Goal: Task Accomplishment & Management: Complete application form

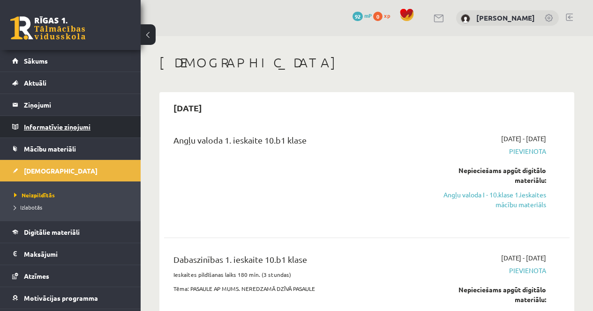
scroll to position [47, 0]
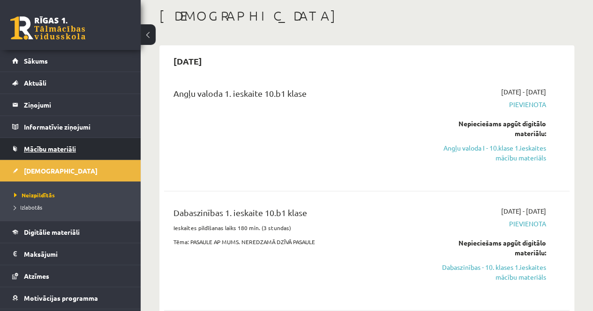
click at [54, 149] on span "Mācību materiāli" at bounding box center [50, 149] width 52 height 8
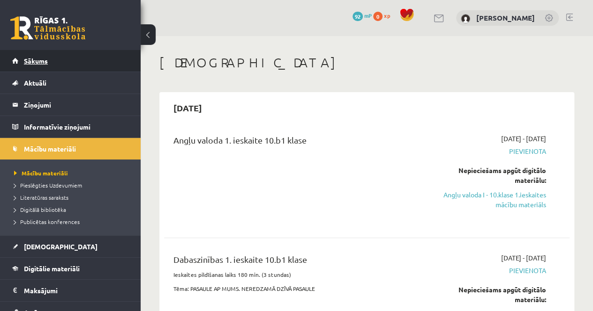
click at [37, 63] on span "Sākums" at bounding box center [36, 61] width 24 height 8
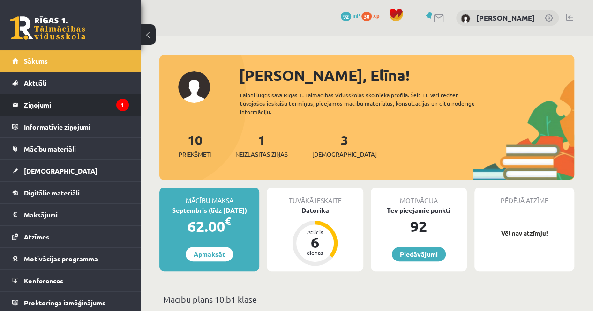
click at [90, 104] on legend "Ziņojumi 1" at bounding box center [76, 105] width 105 height 22
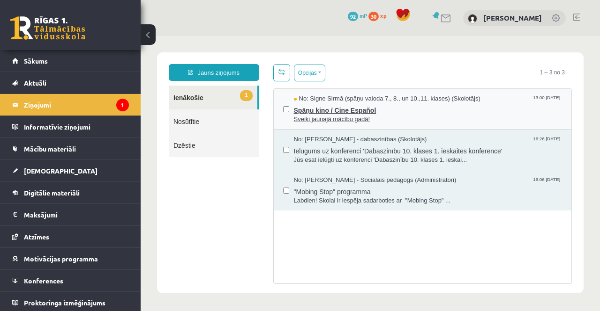
click at [397, 115] on span "Sveiki jaunajā mācību gadā!" at bounding box center [428, 119] width 268 height 9
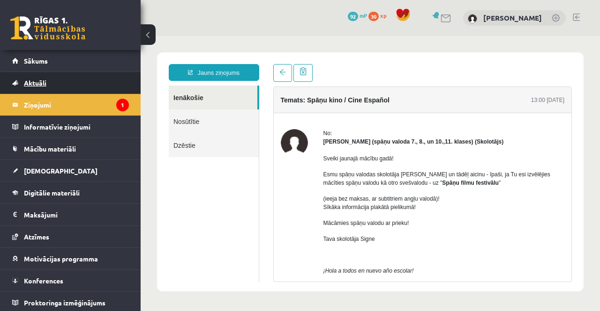
click at [89, 86] on link "Aktuāli" at bounding box center [70, 83] width 117 height 22
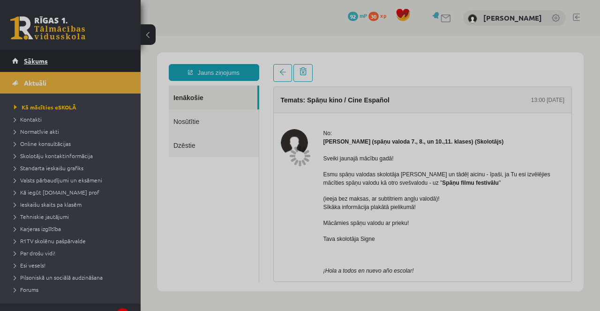
click at [67, 60] on link "Sākums" at bounding box center [70, 61] width 117 height 22
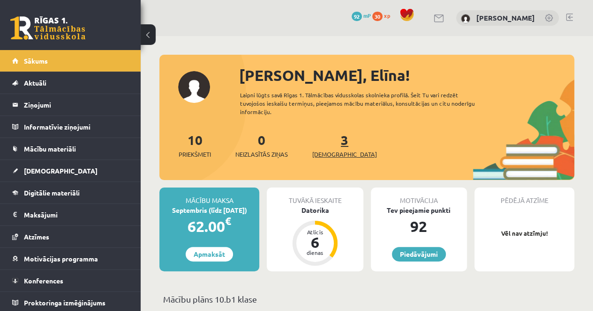
click at [327, 142] on link "3 Ieskaites" at bounding box center [344, 146] width 65 height 28
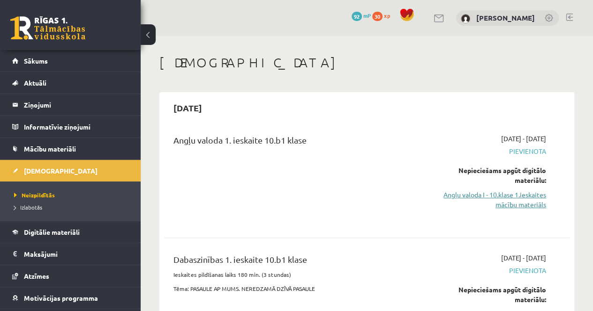
click at [511, 194] on link "Angļu valoda I - 10.klase 1.ieskaites mācību materiāls" at bounding box center [488, 200] width 115 height 20
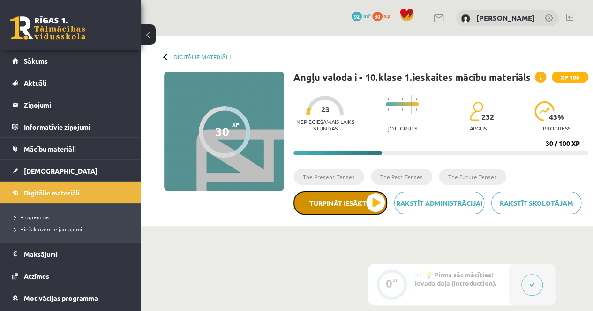
click at [372, 203] on button "Turpināt iesākto" at bounding box center [340, 203] width 94 height 23
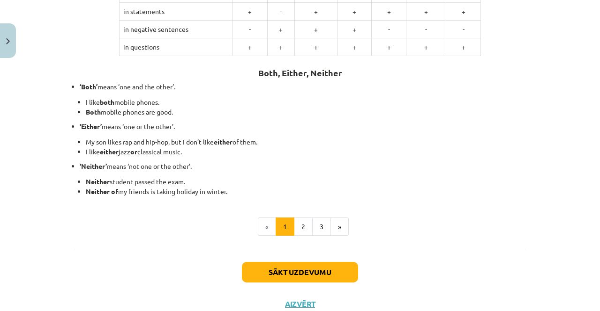
scroll to position [187, 0]
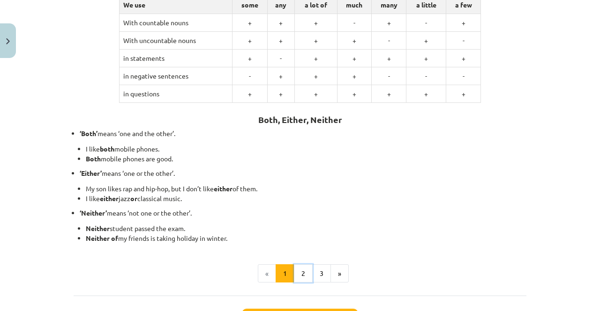
click at [303, 268] on button "2" at bounding box center [303, 274] width 19 height 19
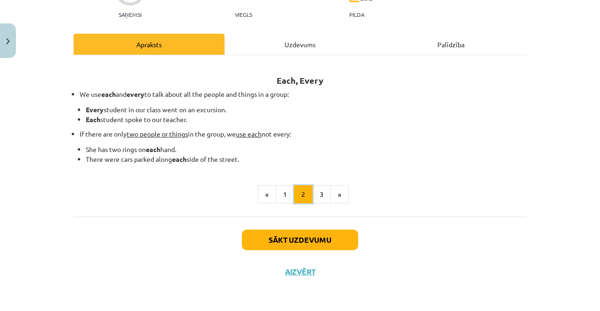
scroll to position [103, 0]
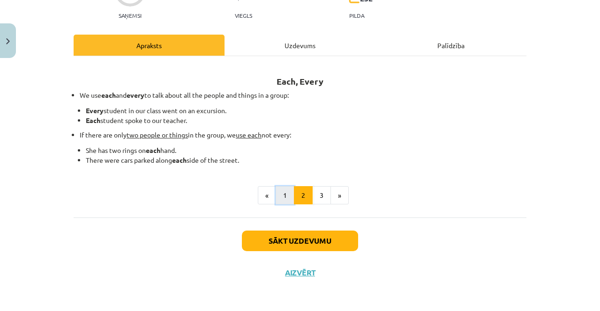
click at [283, 199] on button "1" at bounding box center [284, 195] width 19 height 19
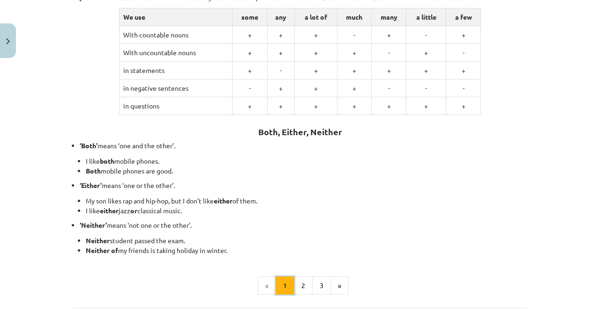
scroll to position [197, 0]
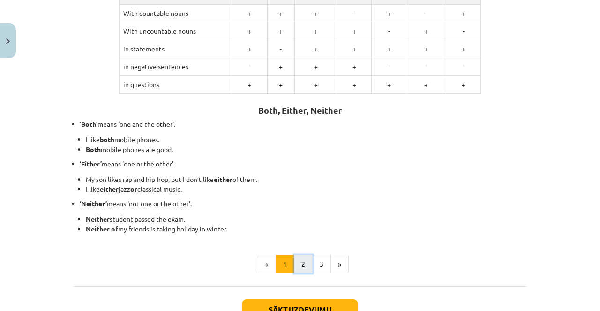
click at [298, 262] on button "2" at bounding box center [303, 264] width 19 height 19
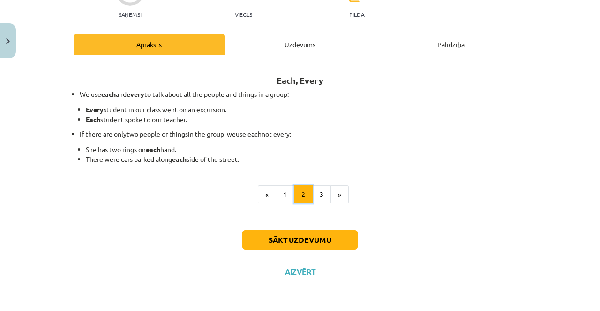
scroll to position [103, 0]
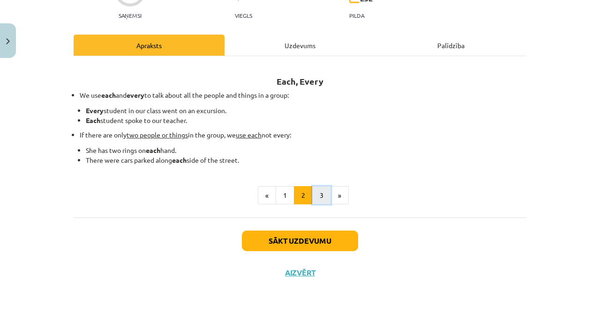
click at [316, 198] on button "3" at bounding box center [321, 195] width 19 height 19
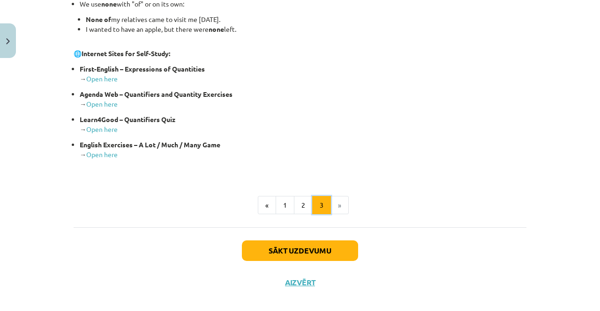
scroll to position [244, 0]
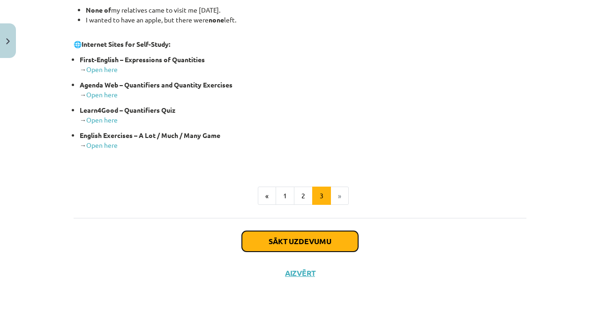
click at [324, 244] on button "Sākt uzdevumu" at bounding box center [300, 241] width 116 height 21
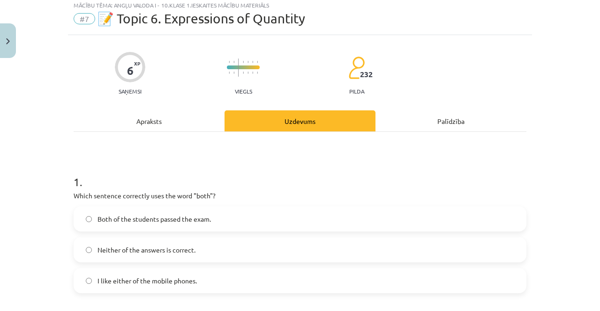
scroll to position [23, 0]
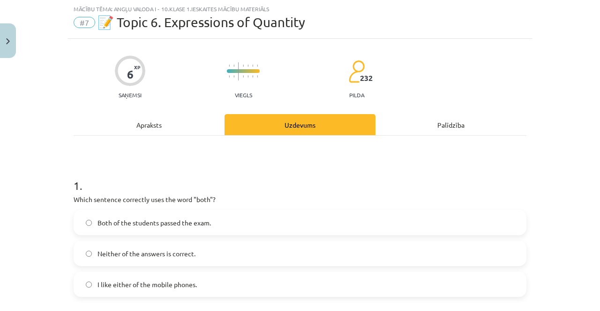
click at [224, 226] on label "Both of the students passed the exam." at bounding box center [299, 222] width 451 height 23
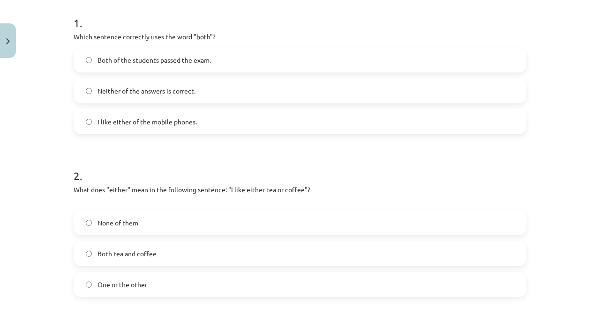
scroll to position [211, 0]
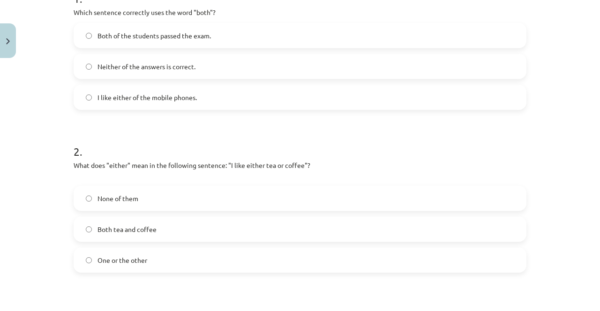
click at [148, 234] on label "Both tea and coffee" at bounding box center [299, 229] width 451 height 23
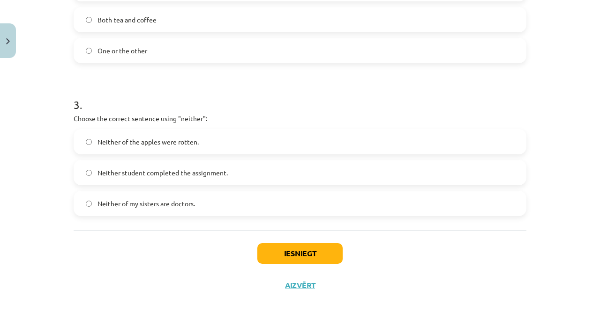
scroll to position [434, 0]
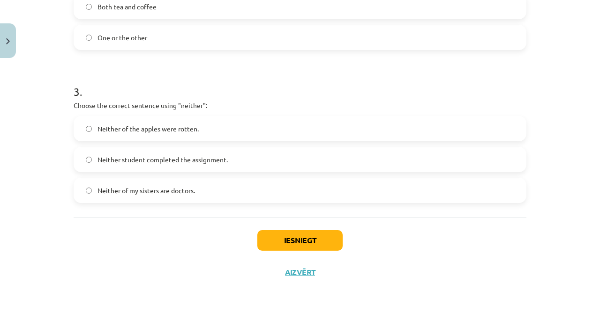
click at [137, 155] on span "Neither student completed the assignment." at bounding box center [162, 160] width 130 height 10
click at [138, 187] on span "Neither of my sisters are doctors." at bounding box center [145, 191] width 97 height 10
click at [300, 244] on button "Iesniegt" at bounding box center [299, 240] width 85 height 21
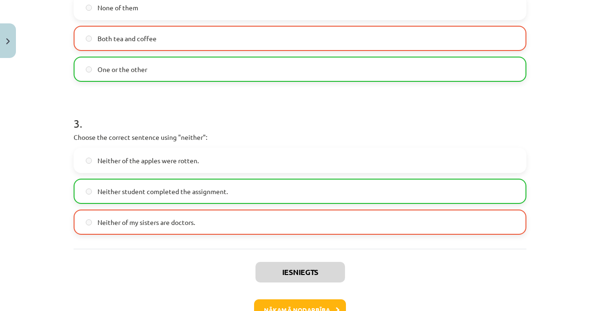
scroll to position [463, 0]
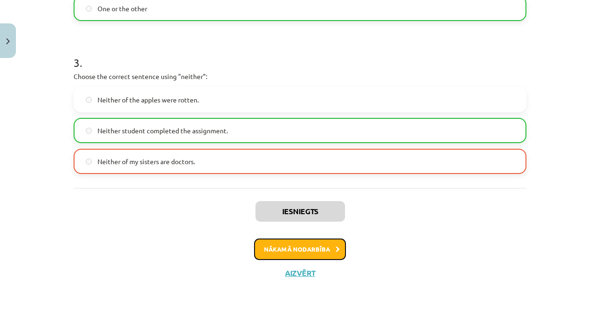
click at [308, 251] on button "Nākamā nodarbība" at bounding box center [300, 250] width 92 height 22
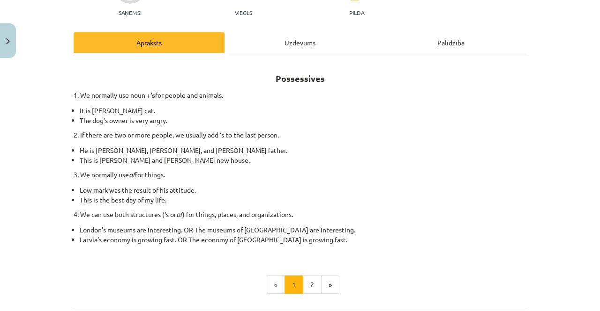
scroll to position [117, 0]
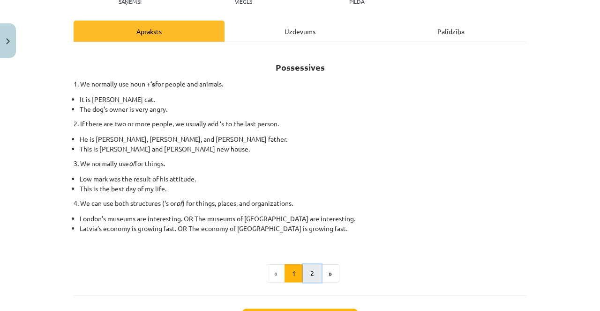
click at [311, 267] on button "2" at bounding box center [312, 274] width 19 height 19
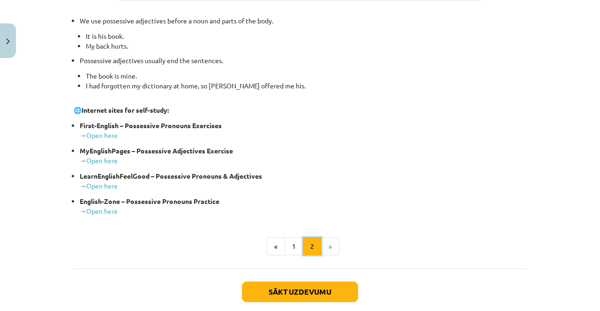
scroll to position [355, 0]
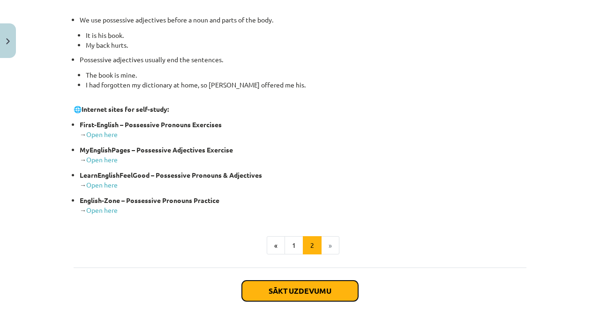
click at [304, 282] on button "Sākt uzdevumu" at bounding box center [300, 291] width 116 height 21
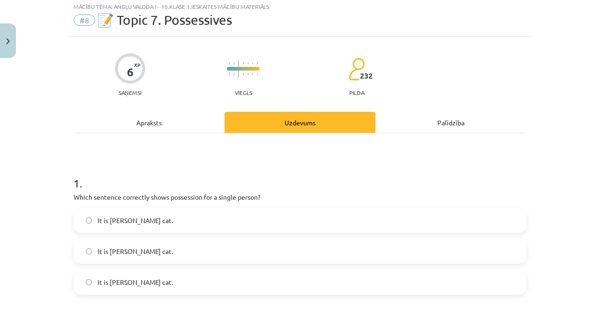
scroll to position [23, 0]
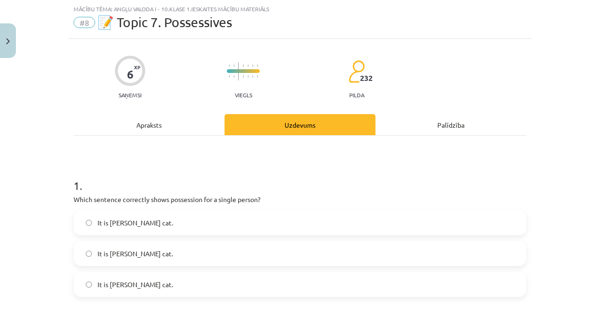
click at [192, 122] on div "Apraksts" at bounding box center [149, 124] width 151 height 21
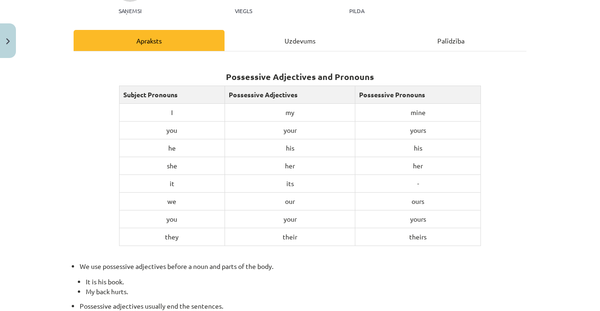
scroll to position [70, 0]
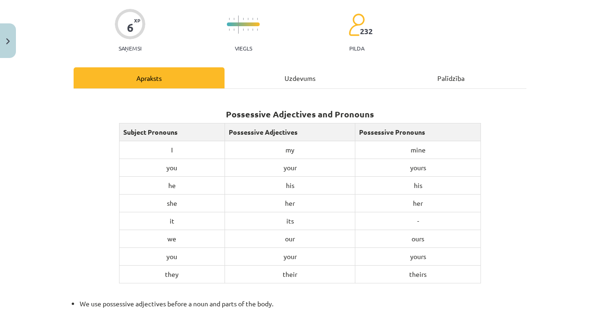
click at [289, 81] on div "Uzdevums" at bounding box center [299, 77] width 151 height 21
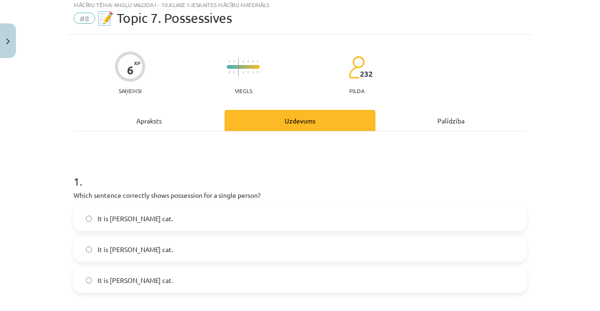
scroll to position [23, 0]
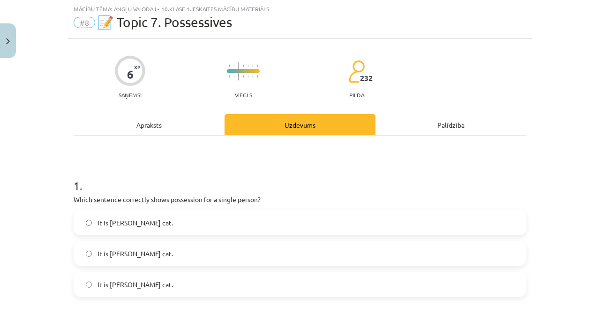
click at [168, 281] on label "It is Jane’s cat." at bounding box center [299, 284] width 451 height 23
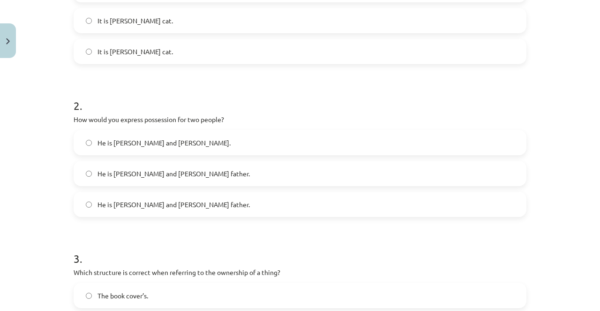
scroll to position [258, 0]
click at [193, 174] on label "He is Alice’s and James’s father." at bounding box center [299, 172] width 451 height 23
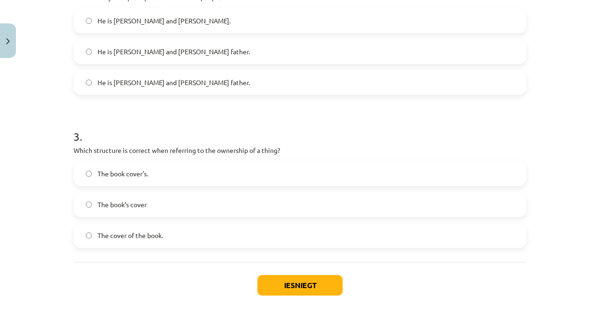
scroll to position [398, 0]
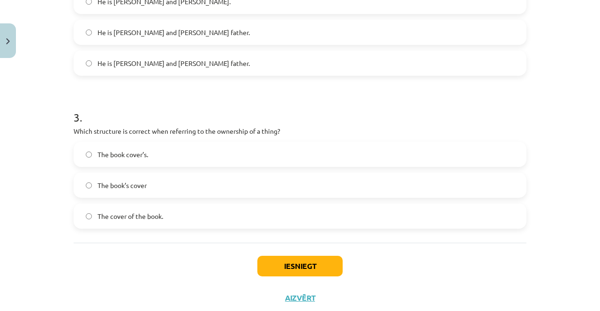
click at [170, 182] on label "The book’s cover" at bounding box center [299, 185] width 451 height 23
click at [275, 262] on button "Iesniegt" at bounding box center [299, 266] width 85 height 21
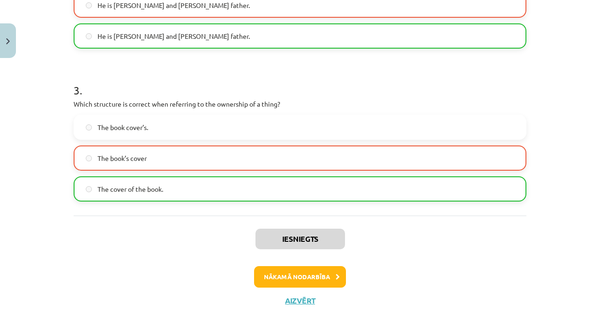
scroll to position [445, 0]
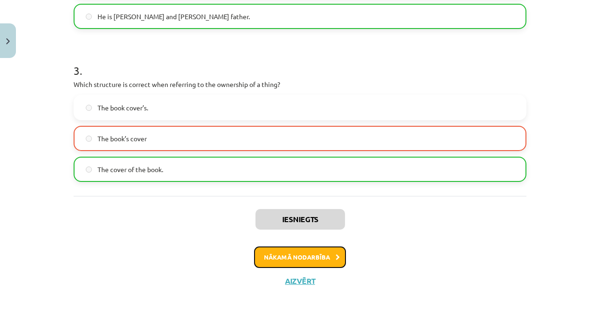
click at [316, 259] on button "Nākamā nodarbība" at bounding box center [300, 258] width 92 height 22
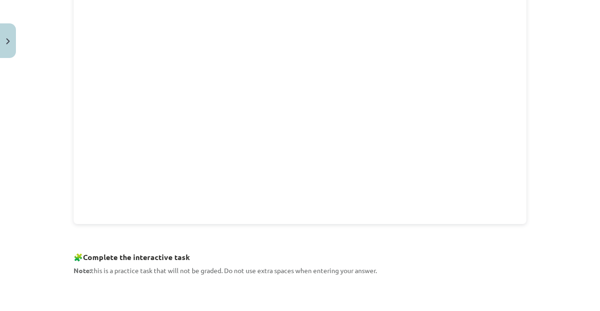
scroll to position [351, 0]
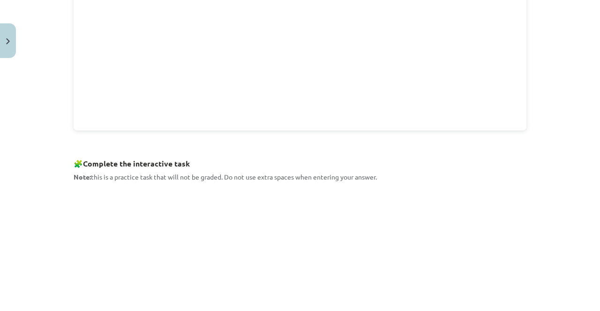
click at [267, 138] on p at bounding box center [300, 142] width 452 height 10
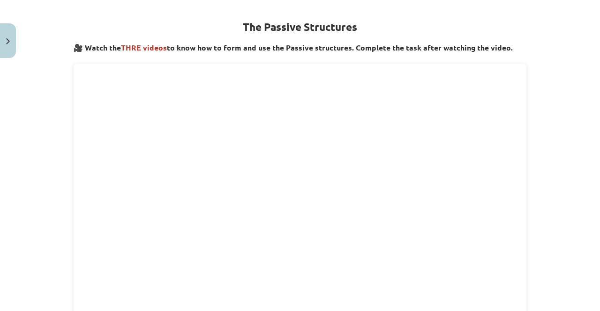
scroll to position [117, 0]
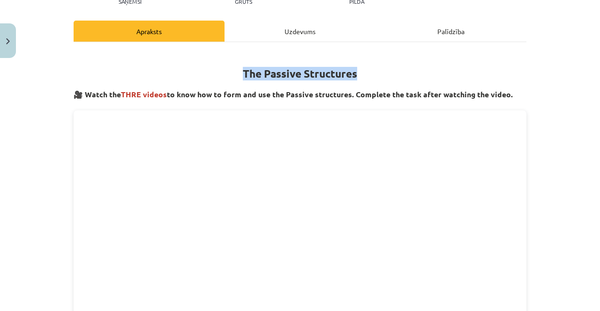
drag, startPoint x: 240, startPoint y: 71, endPoint x: 362, endPoint y: 70, distance: 121.8
click at [361, 71] on h1 "The Passive Structures" at bounding box center [300, 66] width 452 height 30
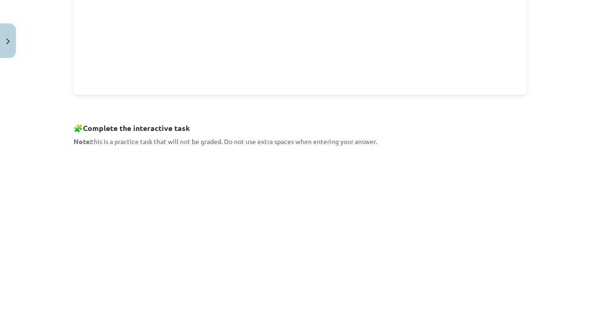
scroll to position [398, 0]
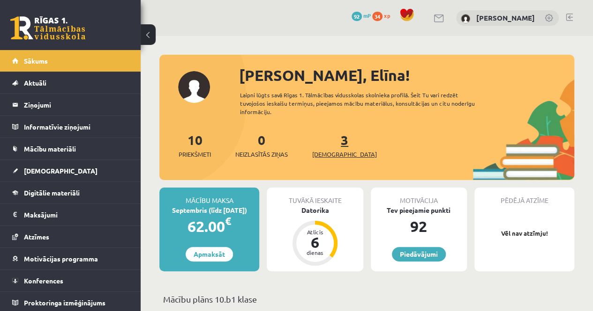
click at [329, 142] on link "3 Ieskaites" at bounding box center [344, 146] width 65 height 28
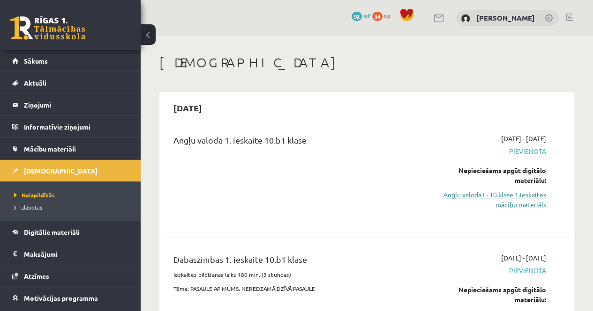
click at [495, 196] on link "Angļu valoda I - 10.klase 1.ieskaites mācību materiāls" at bounding box center [488, 200] width 115 height 20
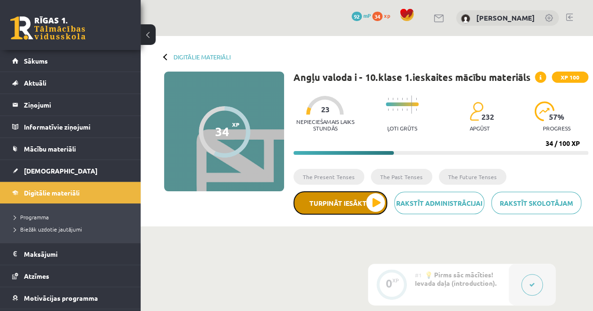
click at [364, 205] on button "Turpināt iesākto" at bounding box center [340, 203] width 94 height 23
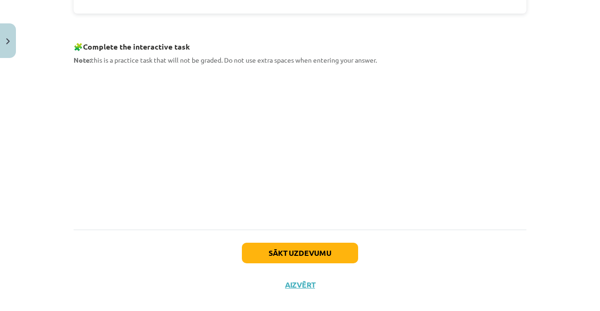
scroll to position [438, 0]
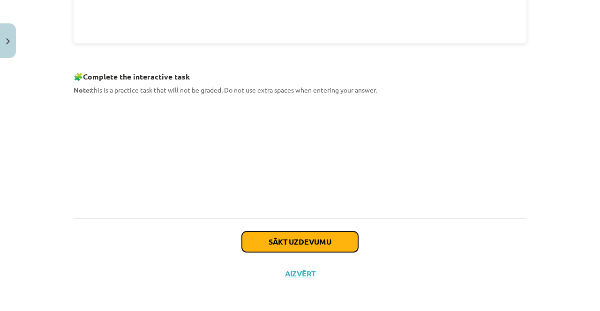
click at [289, 238] on button "Sākt uzdevumu" at bounding box center [300, 242] width 116 height 21
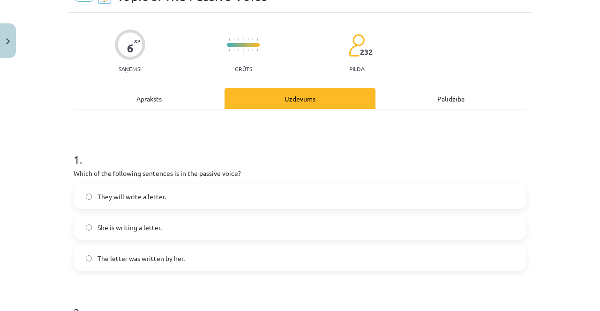
scroll to position [70, 0]
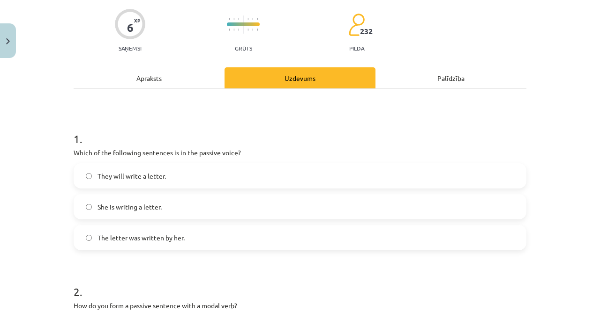
click at [174, 238] on span "The letter was written by her." at bounding box center [140, 238] width 87 height 10
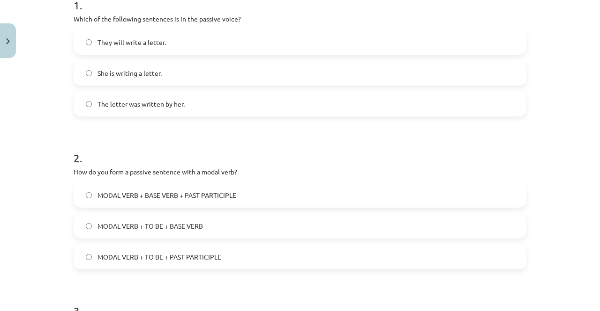
scroll to position [211, 0]
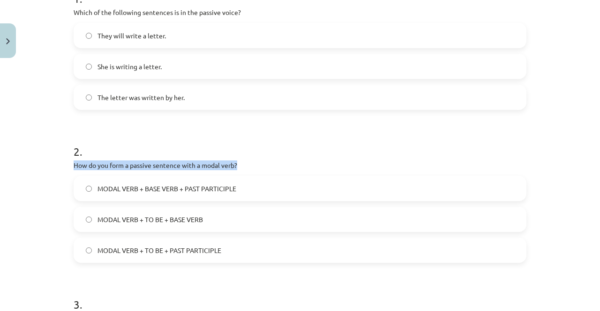
drag, startPoint x: 71, startPoint y: 164, endPoint x: 272, endPoint y: 164, distance: 200.5
click at [272, 164] on p "How do you form a passive sentence with a modal verb?" at bounding box center [300, 166] width 452 height 10
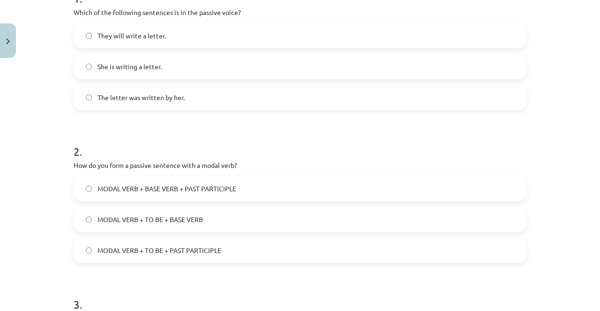
click at [173, 210] on label "MODAL VERB + TO BE + BASE VERB" at bounding box center [299, 219] width 451 height 23
click at [187, 257] on label "MODAL VERB + TO BE + PAST PARTICIPLE" at bounding box center [299, 250] width 451 height 23
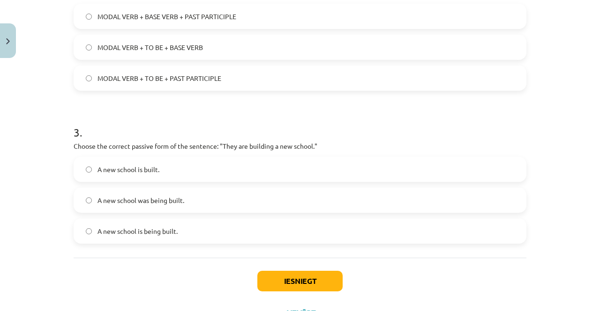
scroll to position [398, 0]
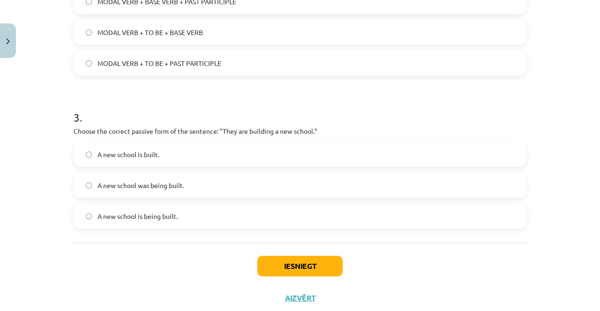
click at [153, 214] on span "A new school is being built." at bounding box center [137, 217] width 80 height 10
drag, startPoint x: 71, startPoint y: 133, endPoint x: 443, endPoint y: 123, distance: 372.0
click at [443, 123] on div "3 . Choose the correct passive form of the sentence: "They are building a new s…" at bounding box center [300, 162] width 452 height 134
click at [159, 129] on p "Choose the correct passive form of the sentence: "They are building a new schoo…" at bounding box center [300, 131] width 452 height 10
click at [160, 130] on p "Choose the correct passive form of the sentence: "They are building a new schoo…" at bounding box center [300, 131] width 452 height 10
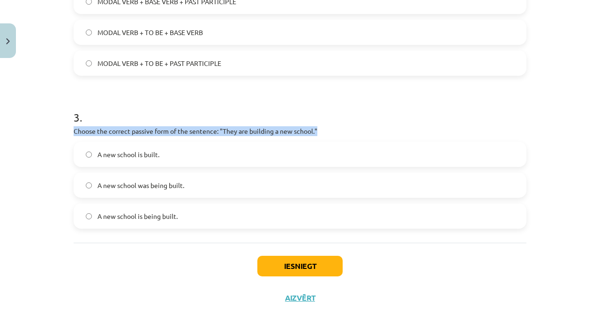
click at [160, 130] on p "Choose the correct passive form of the sentence: "They are building a new schoo…" at bounding box center [300, 131] width 452 height 10
click at [289, 270] on button "Iesniegt" at bounding box center [299, 266] width 85 height 21
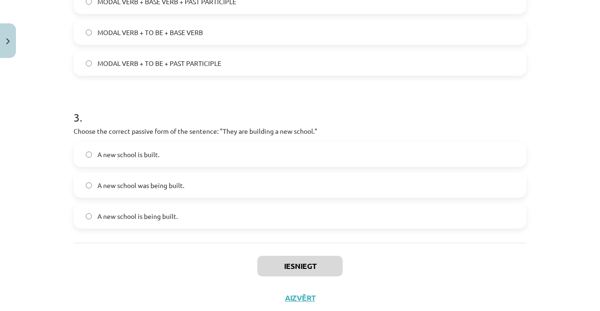
click at [361, 120] on h1 "3 ." at bounding box center [300, 109] width 452 height 29
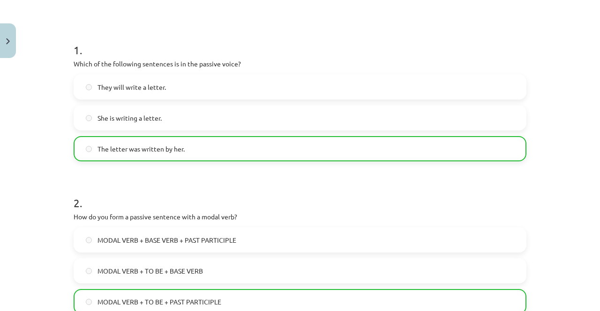
scroll to position [453, 0]
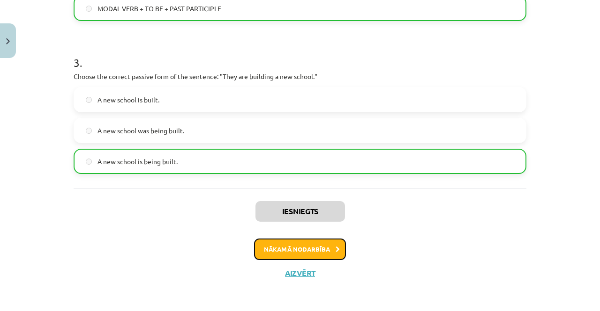
click at [316, 252] on button "Nākamā nodarbība" at bounding box center [300, 250] width 92 height 22
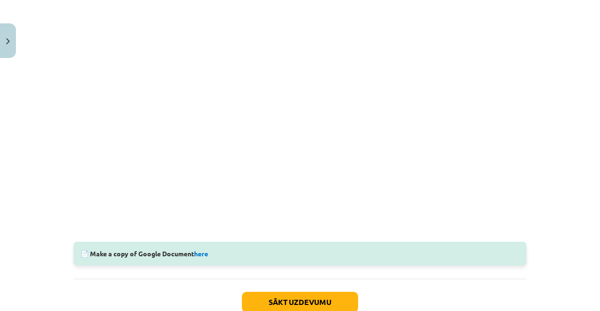
scroll to position [234, 0]
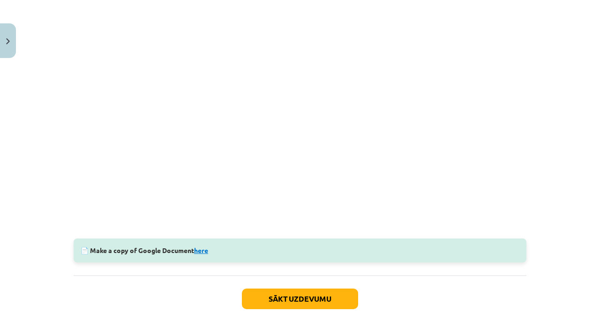
click at [203, 252] on link "here" at bounding box center [201, 250] width 14 height 8
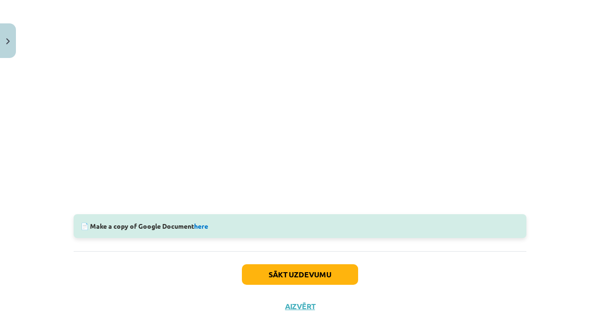
scroll to position [293, 0]
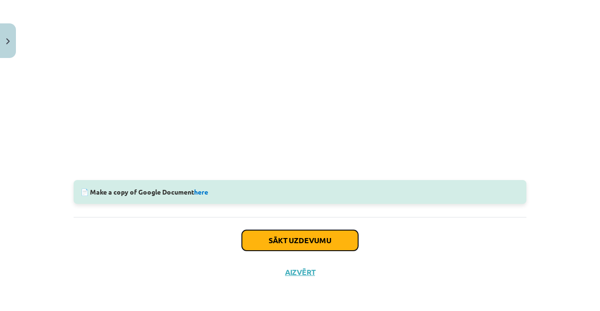
click at [301, 234] on button "Sākt uzdevumu" at bounding box center [300, 240] width 116 height 21
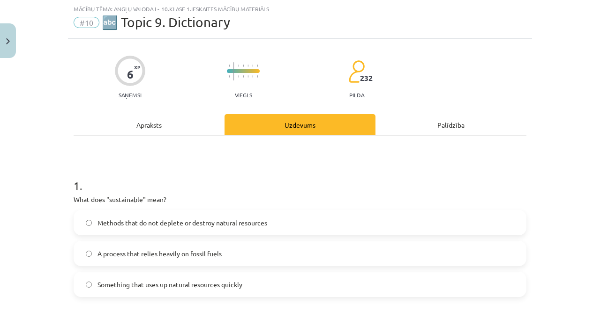
scroll to position [23, 0]
click at [201, 229] on label "Methods that do not deplete or destroy natural resources" at bounding box center [299, 222] width 451 height 23
click at [288, 222] on label "Methods that do not deplete or destroy natural resources" at bounding box center [299, 222] width 451 height 23
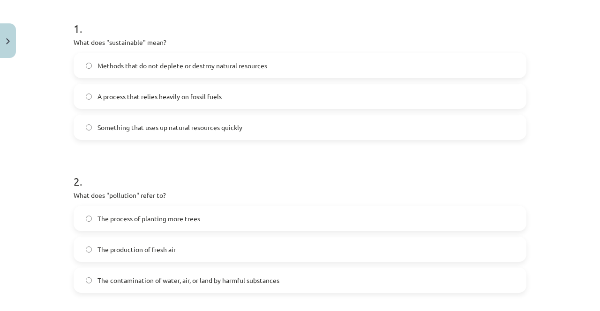
scroll to position [211, 0]
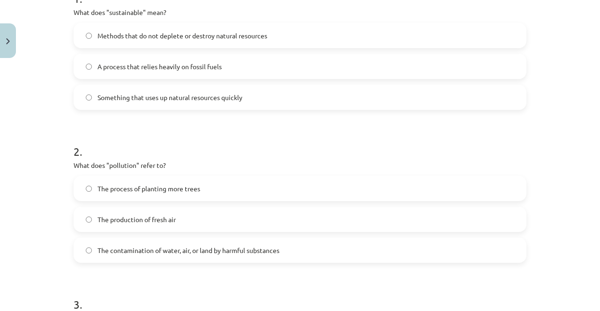
click at [169, 257] on label "The contamination of water, air, or land by harmful substances" at bounding box center [299, 250] width 451 height 23
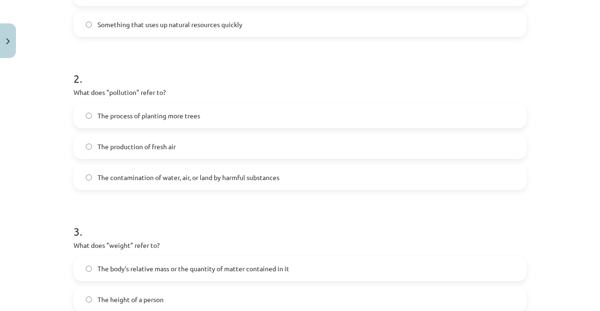
scroll to position [351, 0]
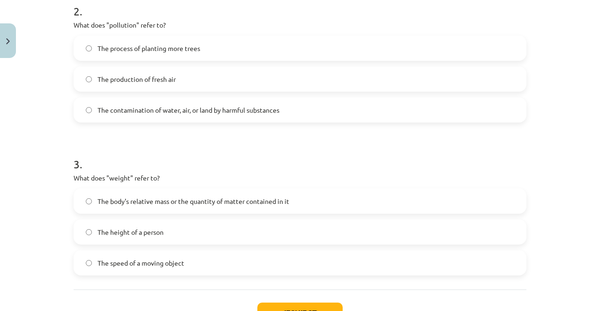
click at [181, 200] on span "The body's relative mass or the quantity of matter contained in it" at bounding box center [193, 202] width 192 height 10
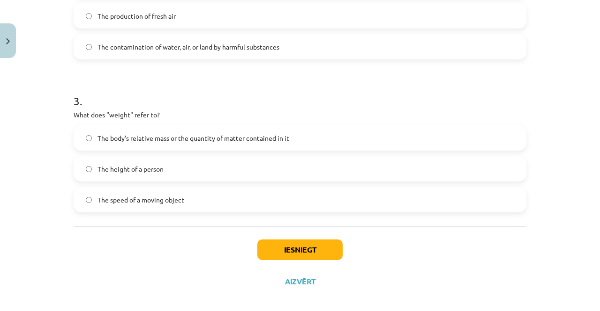
scroll to position [423, 0]
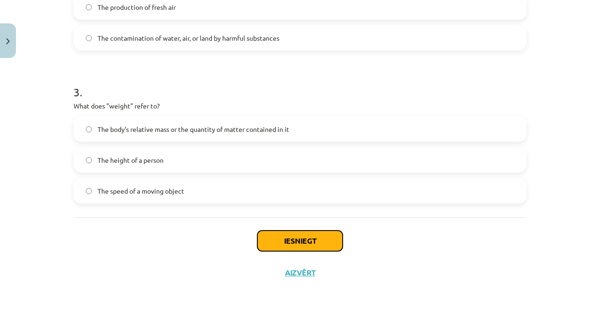
click at [300, 244] on button "Iesniegt" at bounding box center [299, 241] width 85 height 21
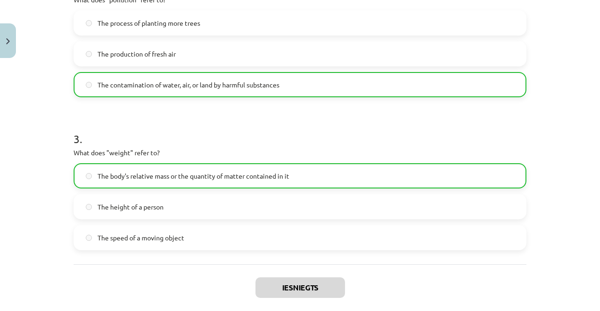
scroll to position [453, 0]
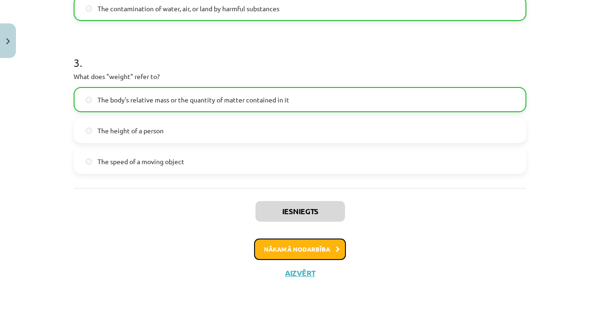
click at [304, 250] on button "Nākamā nodarbība" at bounding box center [300, 250] width 92 height 22
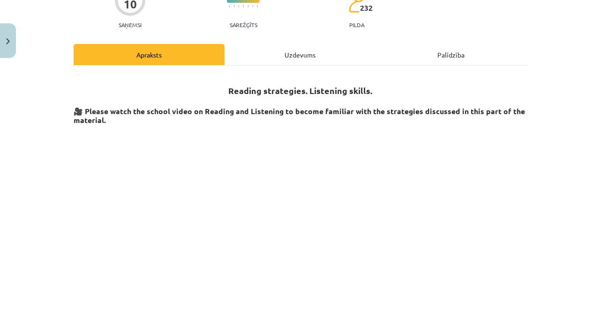
scroll to position [47, 0]
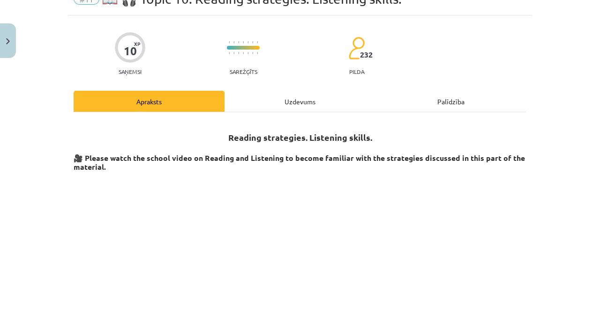
click at [309, 98] on div "Uzdevums" at bounding box center [299, 101] width 151 height 21
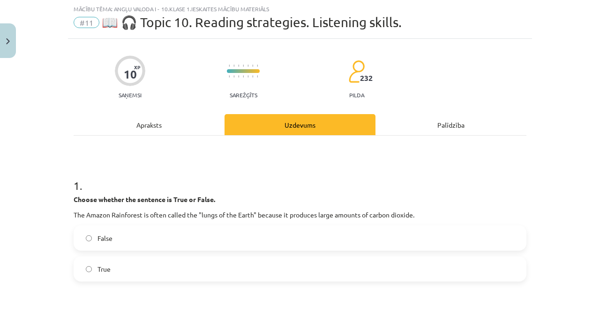
scroll to position [70, 0]
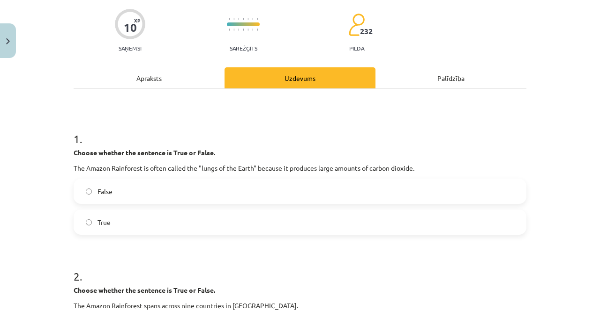
click at [170, 200] on label "False" at bounding box center [299, 191] width 451 height 23
click at [154, 220] on label "True" at bounding box center [299, 222] width 451 height 23
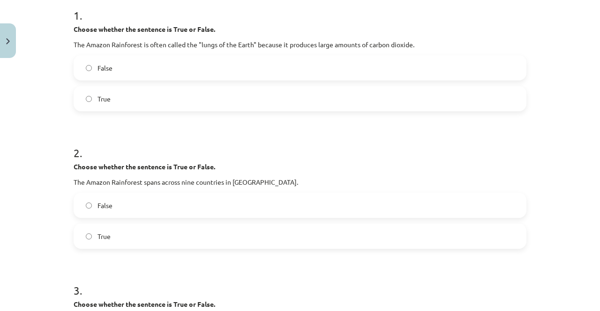
scroll to position [211, 0]
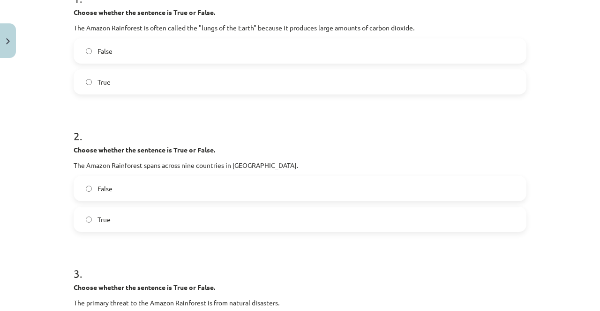
click at [116, 213] on label "True" at bounding box center [299, 219] width 451 height 23
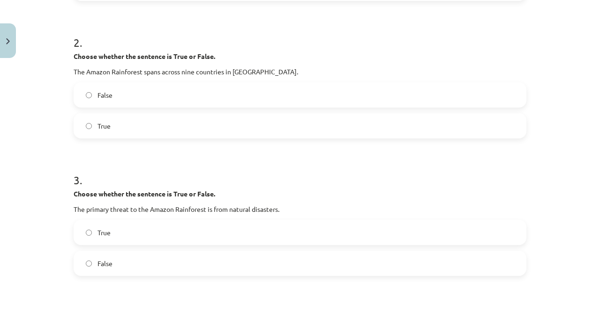
scroll to position [351, 0]
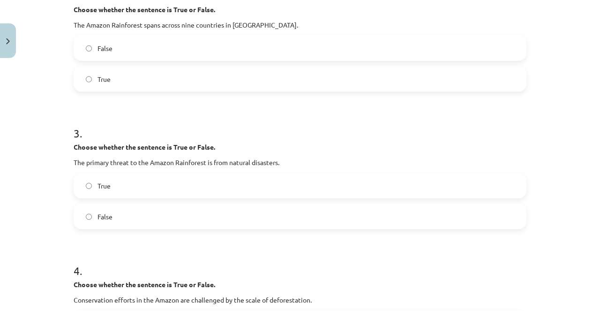
click at [124, 189] on label "True" at bounding box center [299, 185] width 451 height 23
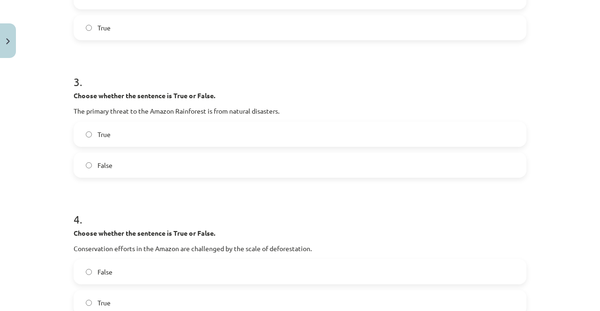
scroll to position [445, 0]
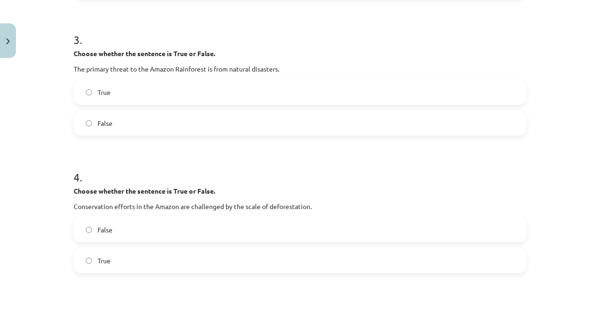
click at [103, 119] on span "False" at bounding box center [104, 124] width 15 height 10
click at [96, 268] on label "True" at bounding box center [299, 260] width 451 height 23
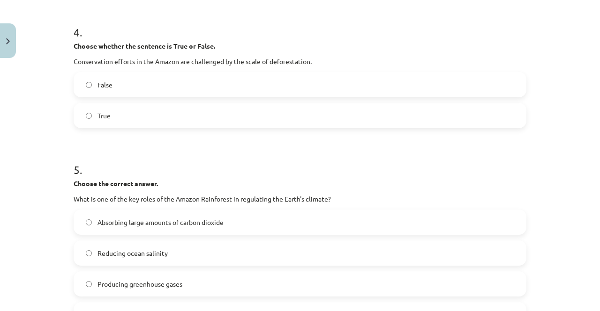
scroll to position [632, 0]
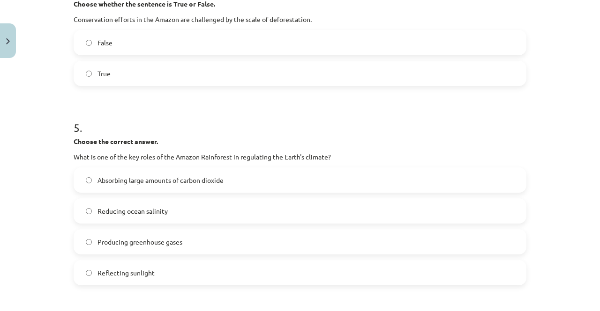
click at [203, 180] on span "Absorbing large amounts of carbon dioxide" at bounding box center [160, 181] width 126 height 10
click at [190, 208] on label "Reducing ocean salinity" at bounding box center [299, 211] width 451 height 23
click at [194, 188] on label "Absorbing large amounts of carbon dioxide" at bounding box center [299, 180] width 451 height 23
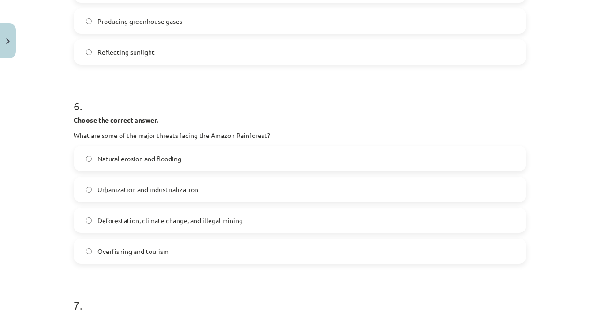
scroll to position [867, 0]
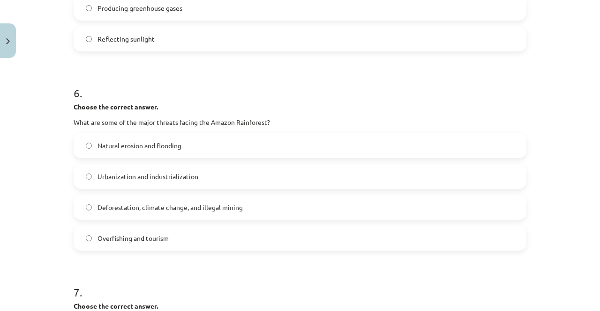
click at [207, 207] on span "Deforestation, climate change, and illegal mining" at bounding box center [169, 208] width 145 height 10
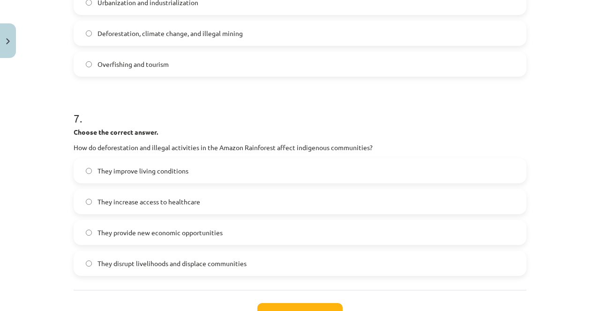
scroll to position [1054, 0]
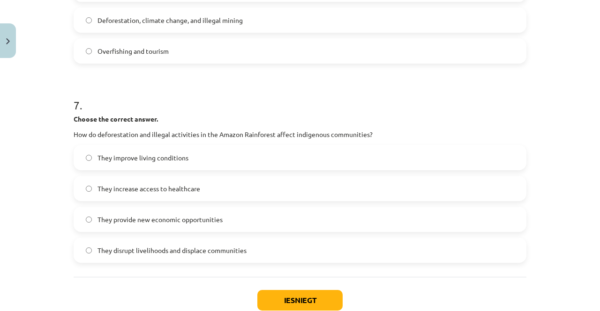
click at [172, 253] on span "They disrupt livelihoods and displace communities" at bounding box center [171, 251] width 149 height 10
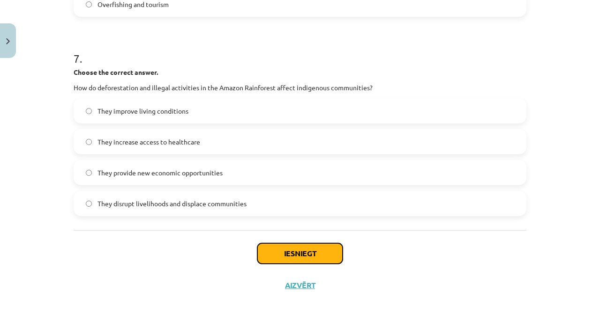
click at [286, 257] on button "Iesniegt" at bounding box center [299, 254] width 85 height 21
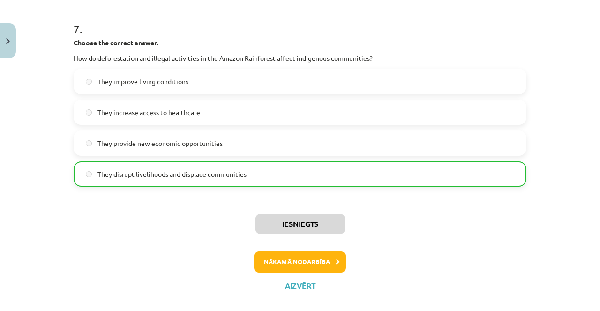
scroll to position [1143, 0]
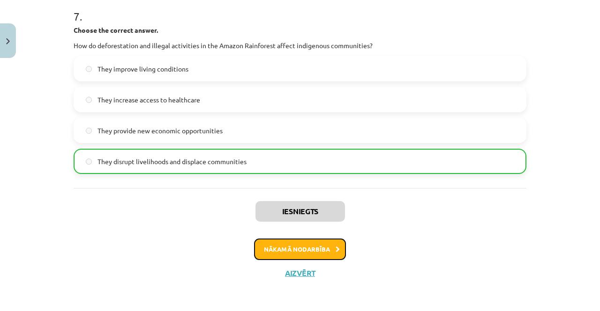
click at [313, 250] on button "Nākamā nodarbība" at bounding box center [300, 250] width 92 height 22
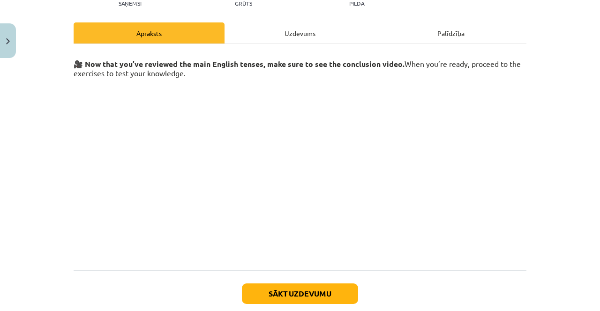
scroll to position [74, 0]
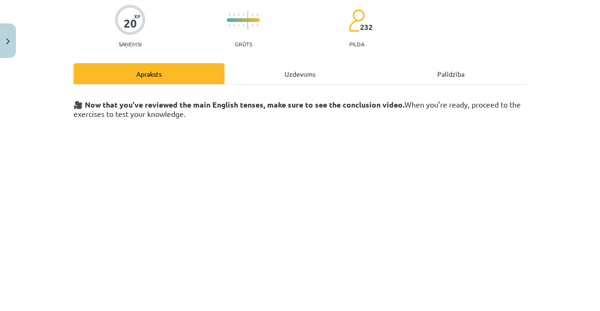
click at [303, 80] on div "Uzdevums" at bounding box center [299, 73] width 151 height 21
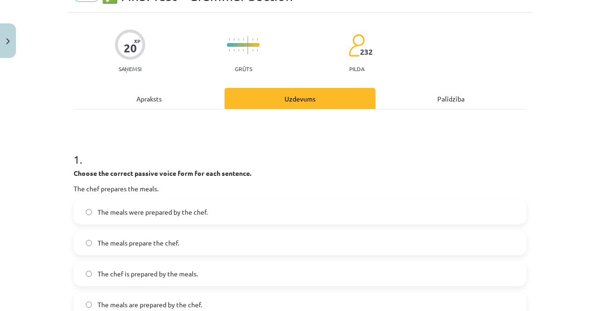
scroll to position [70, 0]
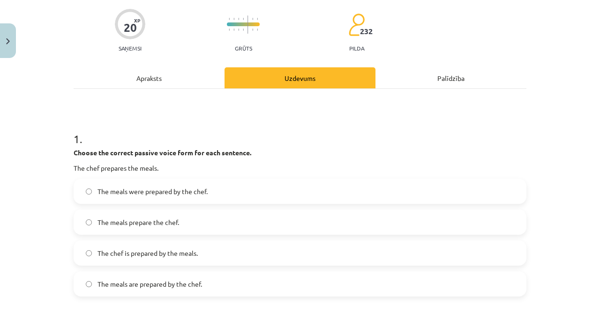
click at [192, 197] on label "The meals were prepared by the chef." at bounding box center [299, 191] width 451 height 23
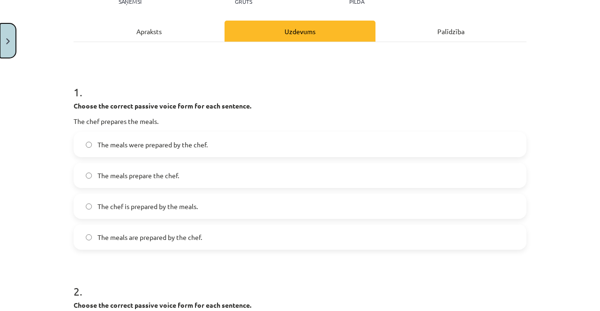
click at [6, 43] on img "Close" at bounding box center [8, 41] width 4 height 6
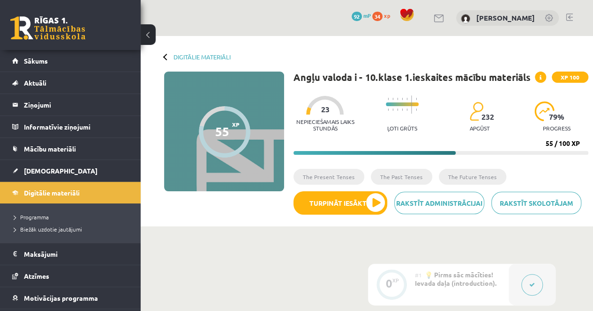
click at [144, 30] on button at bounding box center [148, 34] width 15 height 21
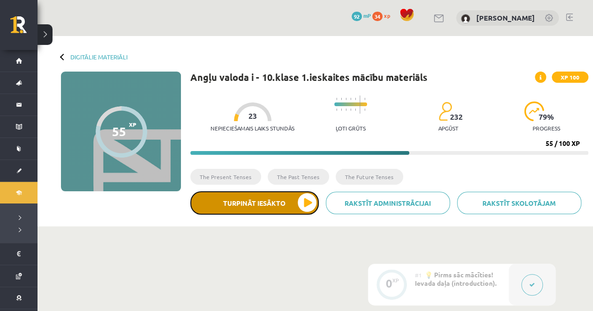
click at [291, 198] on button "Turpināt iesākto" at bounding box center [254, 203] width 128 height 23
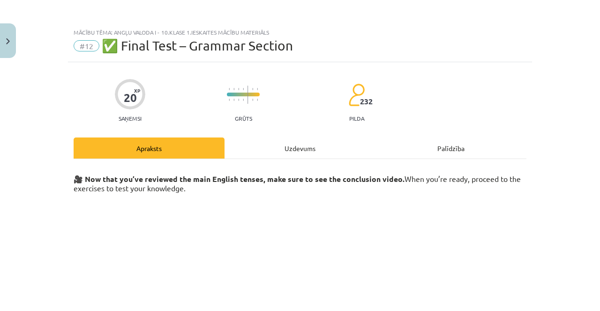
click at [319, 147] on div "Uzdevums" at bounding box center [299, 148] width 151 height 21
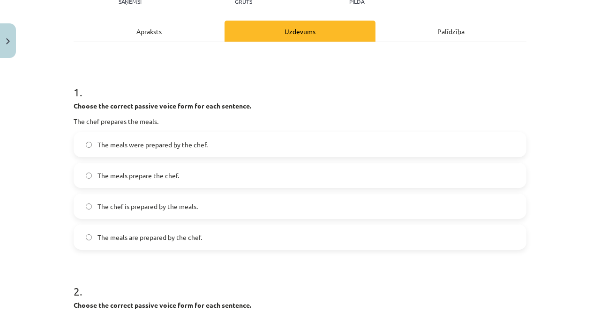
click at [174, 146] on span "The meals were prepared by the chef." at bounding box center [152, 145] width 110 height 10
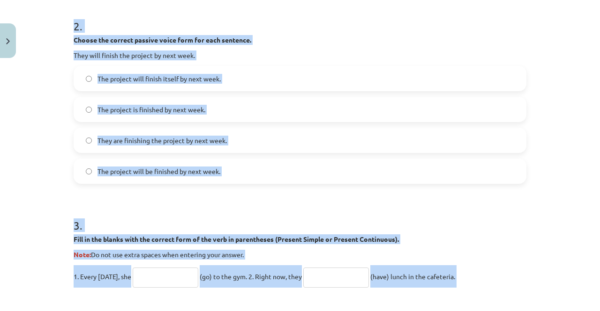
scroll to position [384, 0]
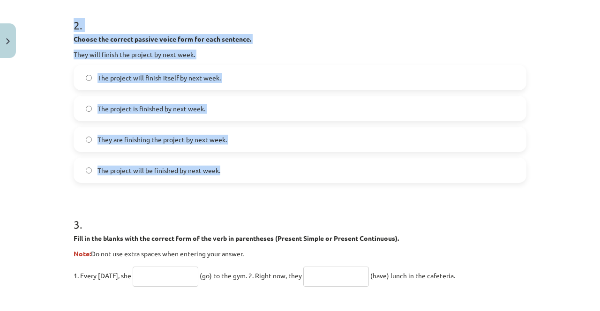
drag, startPoint x: 69, startPoint y: 56, endPoint x: 228, endPoint y: 172, distance: 196.7
click at [228, 172] on div "20 XP Saņemsi Grūts 232 pilda Apraksts Uzdevums Palīdzība 1 . Choose the correc…" at bounding box center [300, 211] width 464 height 1065
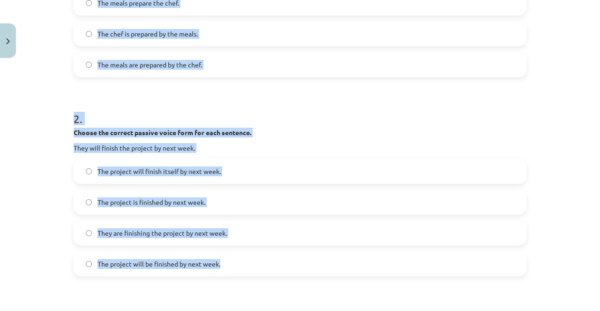
click at [266, 106] on h1 "2 ." at bounding box center [300, 110] width 452 height 29
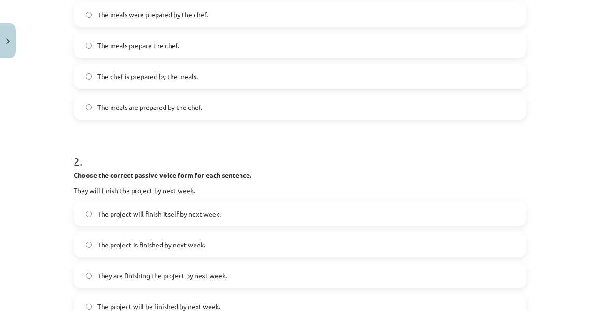
scroll to position [196, 0]
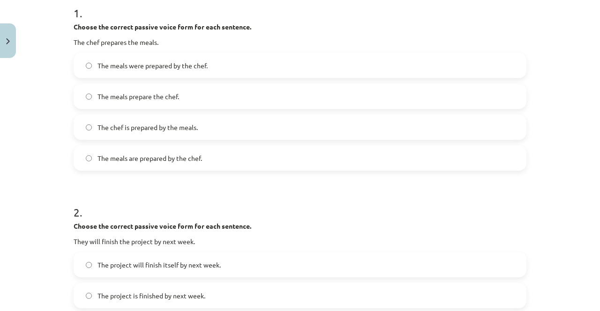
click at [213, 152] on label "The meals are prepared by the chef." at bounding box center [299, 158] width 451 height 23
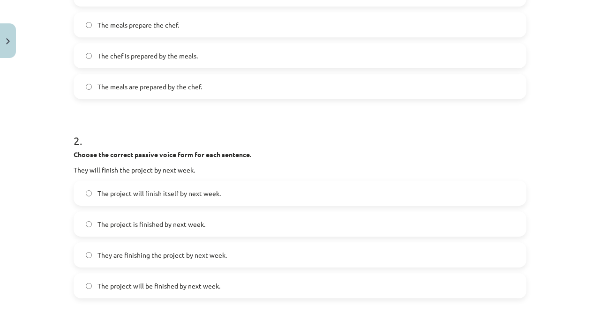
scroll to position [290, 0]
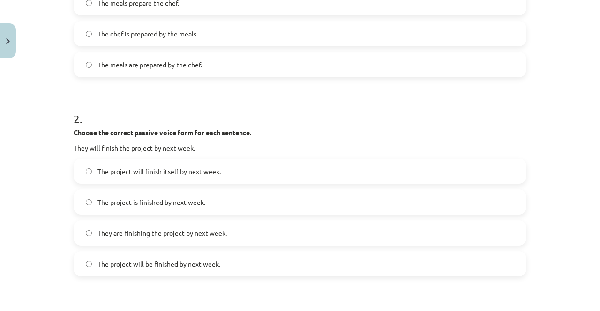
click at [135, 260] on span "The project will be finished by next week." at bounding box center [158, 264] width 123 height 10
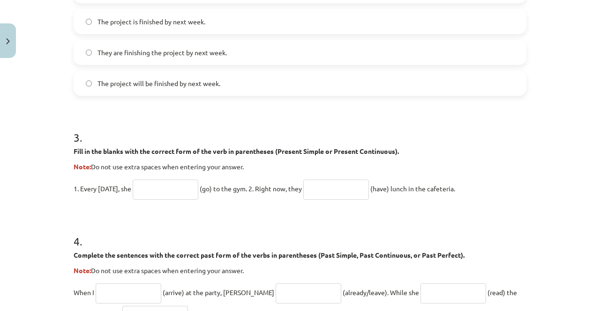
scroll to position [477, 0]
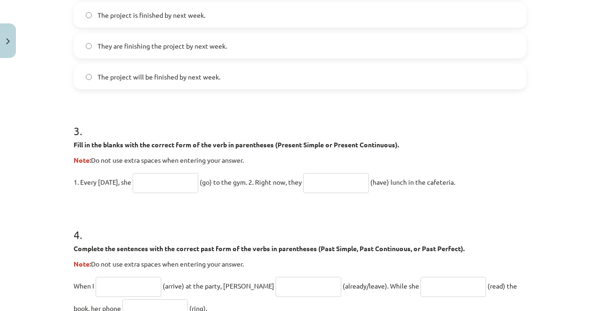
drag, startPoint x: 185, startPoint y: 183, endPoint x: 183, endPoint y: 188, distance: 5.9
click at [185, 184] on input "text" at bounding box center [166, 183] width 66 height 20
type input "****"
click at [325, 182] on input "text" at bounding box center [336, 183] width 66 height 20
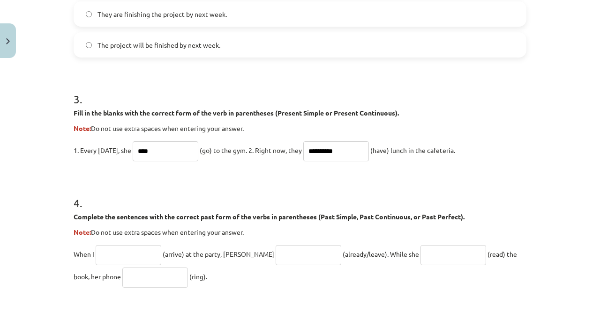
scroll to position [524, 0]
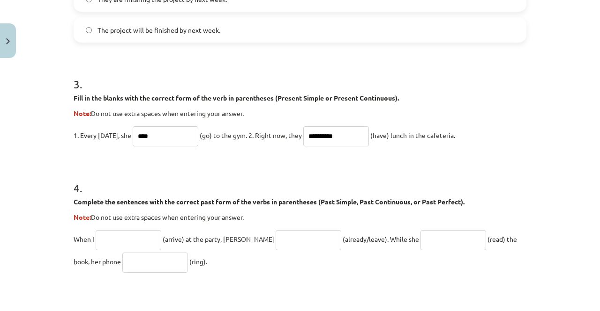
click at [310, 134] on input "**********" at bounding box center [336, 136] width 66 height 20
type input "**********"
click at [215, 145] on p "**********" at bounding box center [300, 135] width 452 height 22
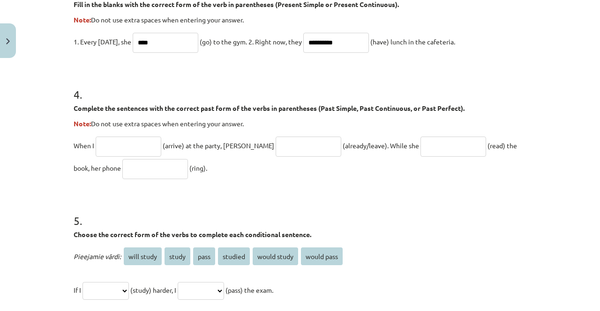
scroll to position [571, 0]
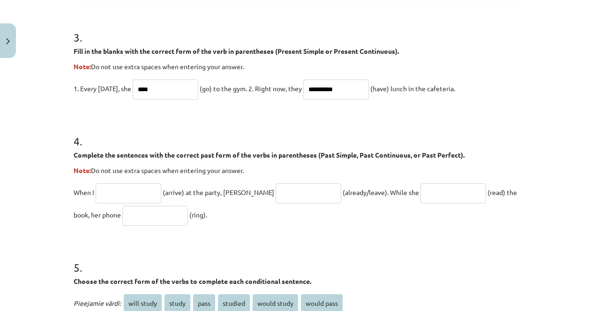
click at [133, 216] on input "text" at bounding box center [155, 216] width 66 height 20
type input "**********"
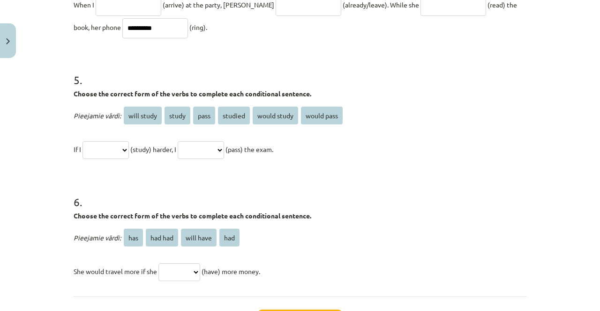
scroll to position [687, 0]
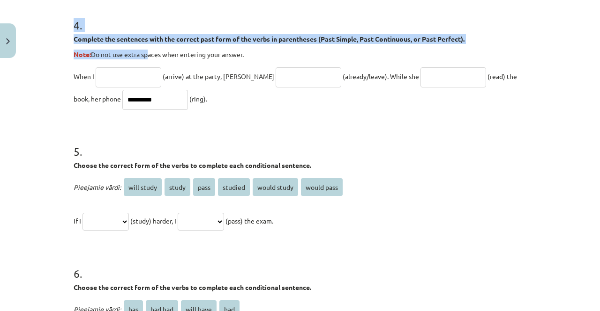
drag, startPoint x: 69, startPoint y: 35, endPoint x: 193, endPoint y: 96, distance: 137.6
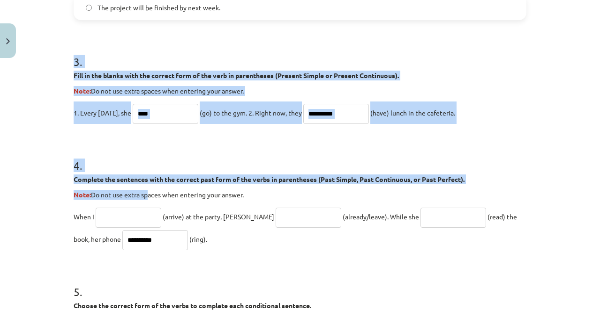
click at [293, 170] on h1 "4 ." at bounding box center [300, 157] width 452 height 29
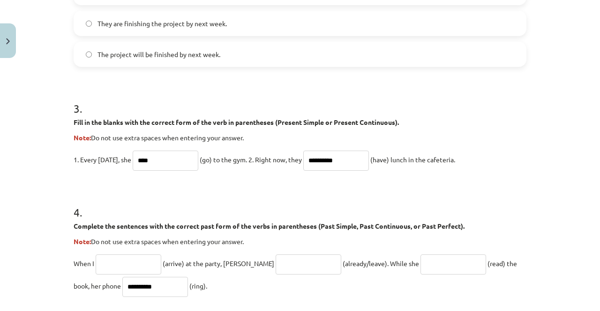
scroll to position [593, 0]
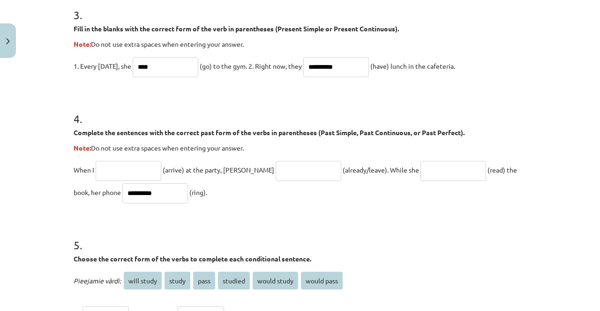
click at [127, 168] on input "text" at bounding box center [129, 171] width 66 height 20
type input "*******"
drag, startPoint x: 138, startPoint y: 195, endPoint x: 20, endPoint y: 195, distance: 118.0
click at [25, 195] on div "**********" at bounding box center [300, 155] width 600 height 311
click at [329, 240] on h1 "5 ." at bounding box center [300, 236] width 452 height 29
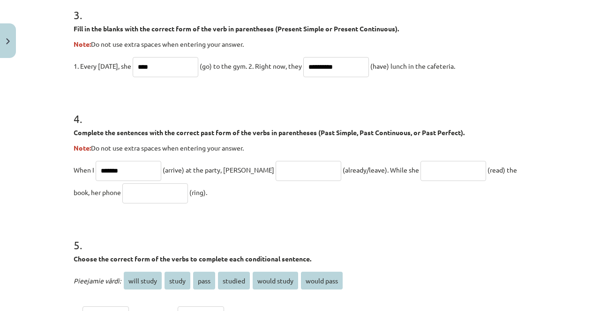
click at [420, 175] on input "text" at bounding box center [453, 171] width 66 height 20
type input "**********"
click at [136, 192] on input "text" at bounding box center [155, 194] width 66 height 20
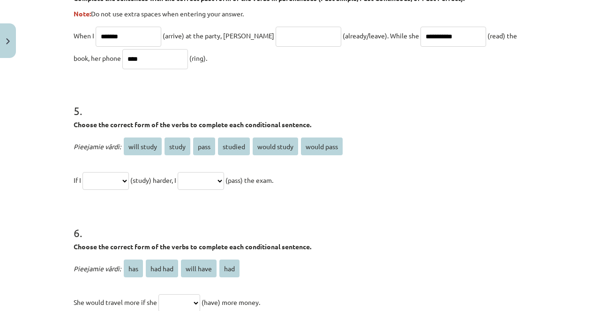
scroll to position [734, 0]
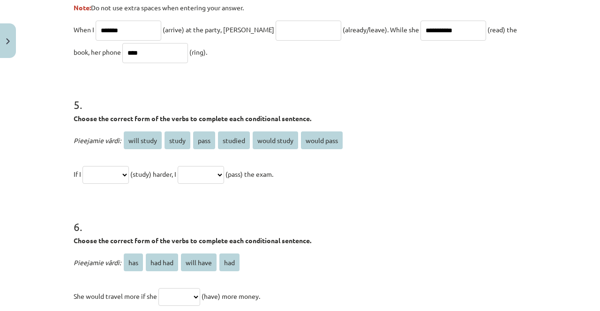
type input "****"
click at [129, 169] on select "**********" at bounding box center [105, 175] width 46 height 18
click at [128, 176] on select "**********" at bounding box center [105, 175] width 46 height 18
click at [224, 171] on select "**********" at bounding box center [201, 175] width 46 height 18
select select "**********"
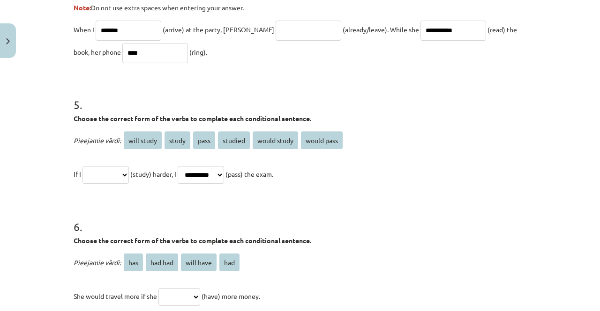
click at [188, 166] on select "**********" at bounding box center [201, 175] width 46 height 18
click at [125, 175] on select "**********" at bounding box center [105, 175] width 46 height 18
select select "*****"
click at [82, 166] on select "**********" at bounding box center [105, 175] width 46 height 18
click at [224, 174] on select "**********" at bounding box center [201, 175] width 46 height 18
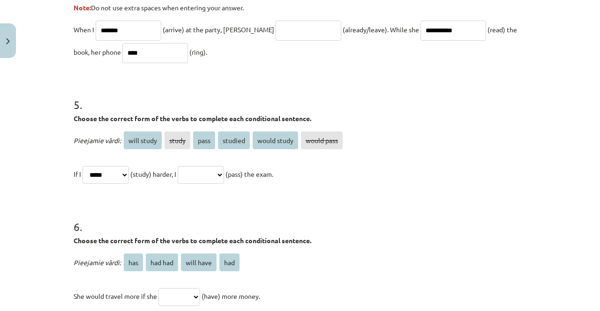
click at [188, 166] on select "**********" at bounding box center [201, 175] width 46 height 18
click at [224, 172] on select "**********" at bounding box center [201, 175] width 46 height 18
select select "**********"
click at [188, 166] on select "**********" at bounding box center [201, 175] width 46 height 18
click at [122, 172] on select "**********" at bounding box center [105, 175] width 46 height 18
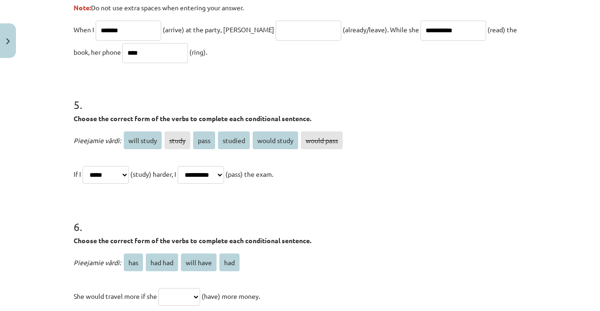
select select "*******"
click at [82, 166] on select "**********" at bounding box center [105, 175] width 46 height 18
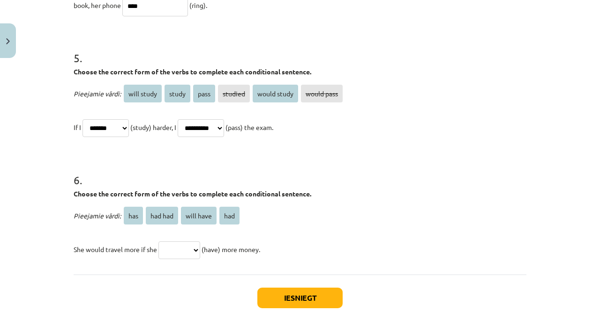
click at [196, 248] on select "*** ******* ********* ***" at bounding box center [179, 251] width 42 height 18
select select "***"
click at [158, 242] on select "*** ******* ********* ***" at bounding box center [179, 251] width 42 height 18
click at [275, 295] on button "Iesniegt" at bounding box center [299, 298] width 85 height 21
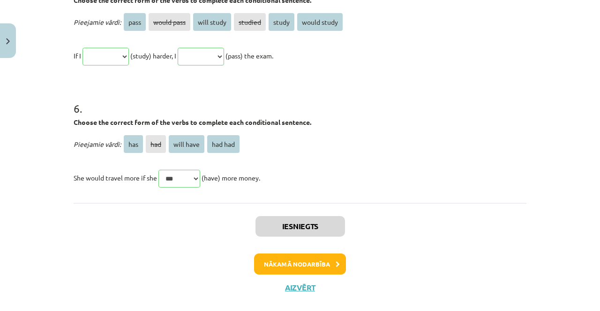
scroll to position [1005, 0]
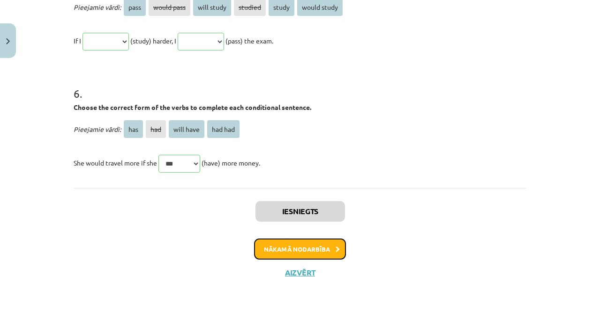
click at [311, 252] on button "Nākamā nodarbība" at bounding box center [300, 250] width 92 height 22
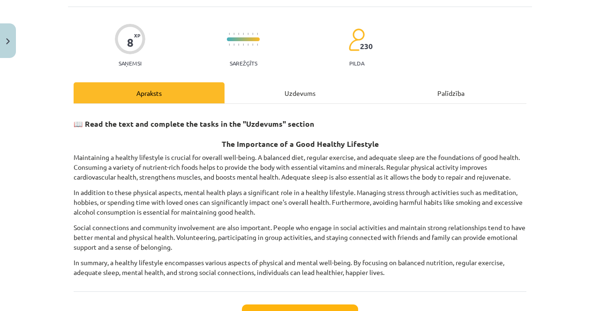
scroll to position [70, 0]
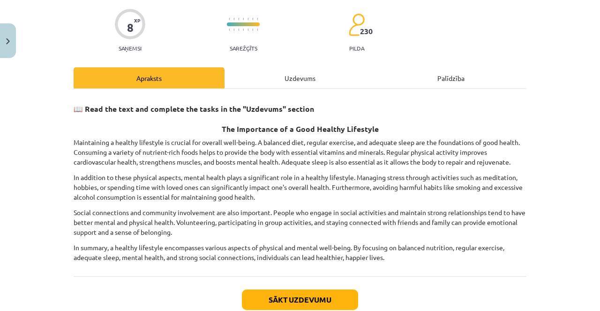
click at [271, 84] on div "Uzdevums" at bounding box center [299, 77] width 151 height 21
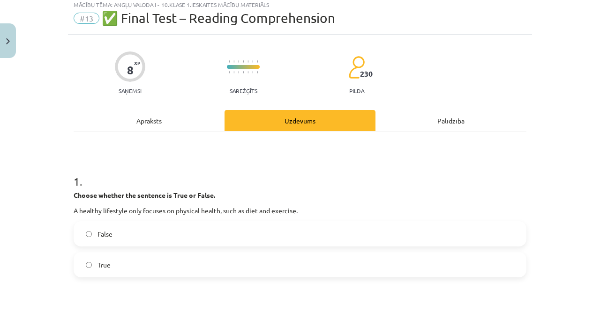
scroll to position [23, 0]
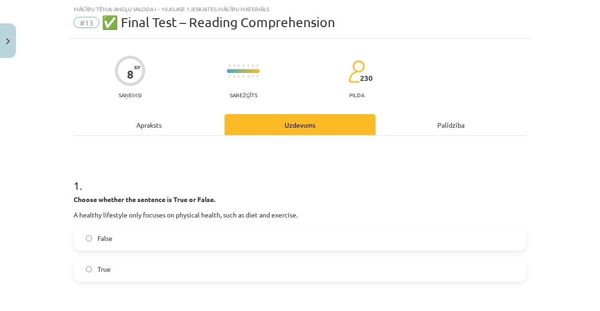
click at [164, 119] on div "Apraksts" at bounding box center [149, 124] width 151 height 21
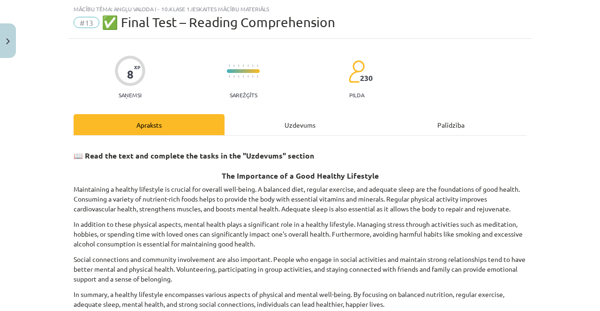
click at [290, 120] on div "Uzdevums" at bounding box center [299, 124] width 151 height 21
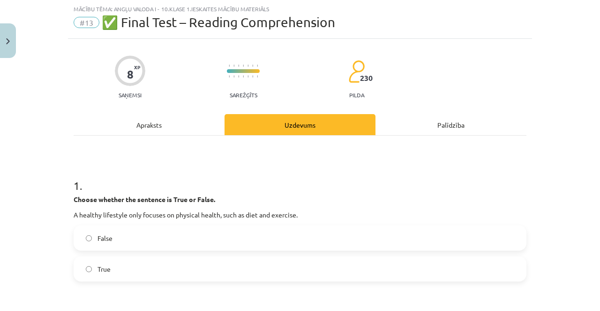
click at [115, 237] on label "False" at bounding box center [299, 238] width 451 height 23
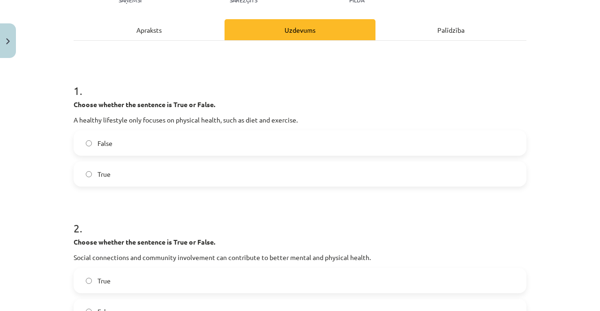
scroll to position [258, 0]
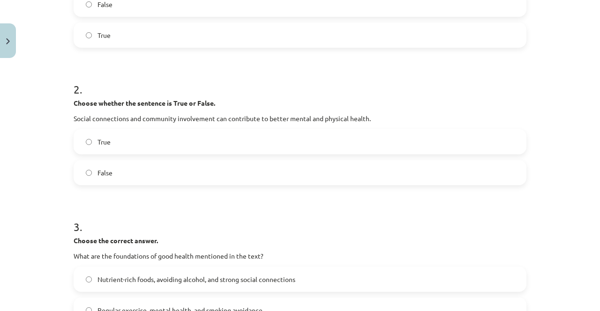
click at [144, 139] on label "True" at bounding box center [299, 141] width 451 height 23
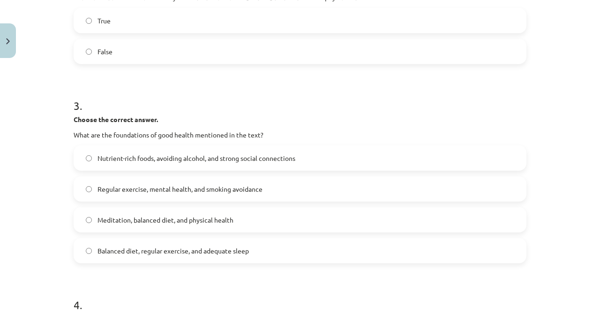
scroll to position [398, 0]
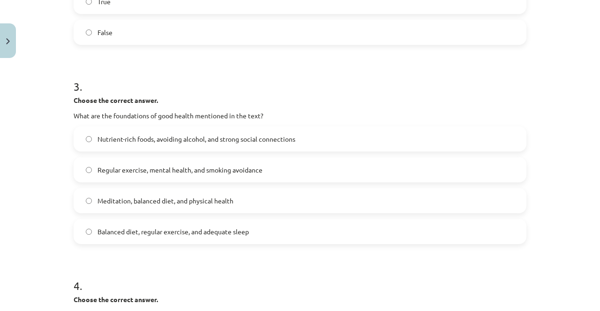
click at [145, 233] on span "Balanced diet, regular exercise, and adequate sleep" at bounding box center [172, 232] width 151 height 10
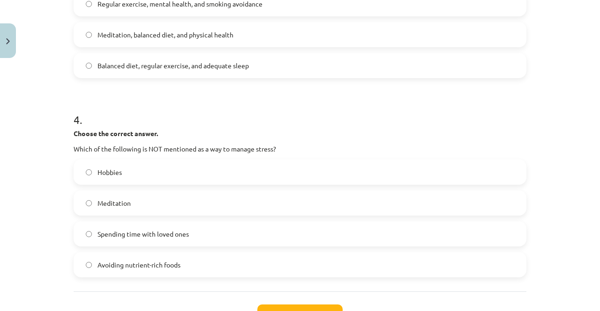
scroll to position [585, 0]
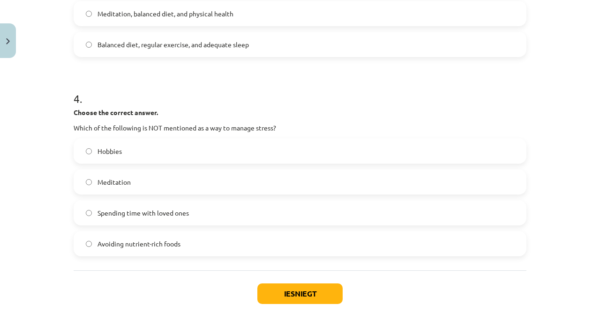
click at [180, 249] on label "Avoiding nutrient-rich foods" at bounding box center [299, 243] width 451 height 23
click at [305, 291] on button "Iesniegt" at bounding box center [299, 294] width 85 height 21
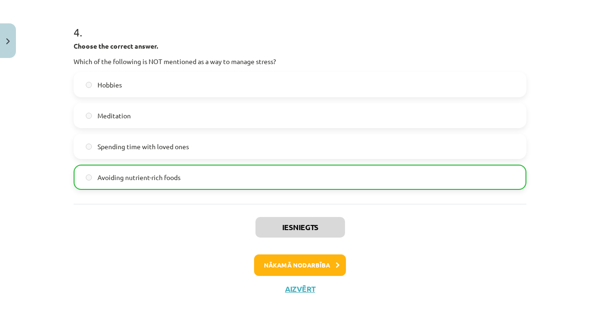
scroll to position [668, 0]
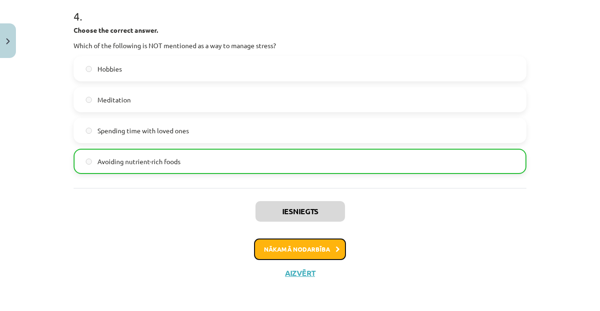
click at [316, 248] on button "Nākamā nodarbība" at bounding box center [300, 250] width 92 height 22
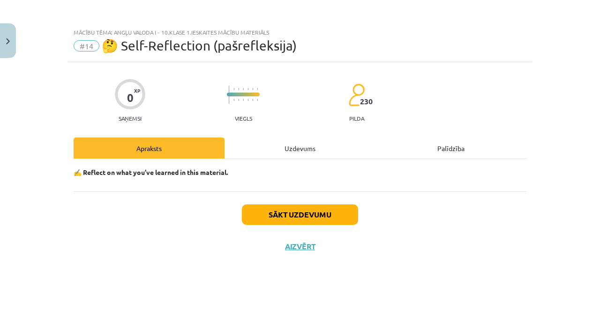
scroll to position [0, 0]
click at [305, 207] on button "Sākt uzdevumu" at bounding box center [300, 215] width 116 height 21
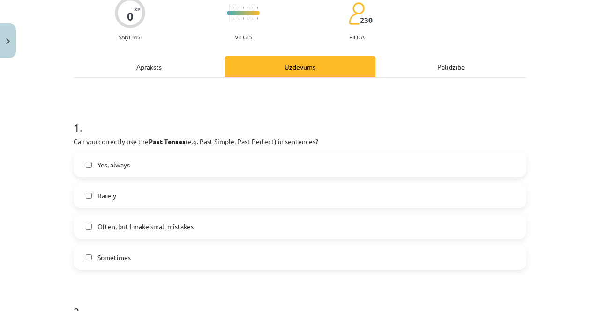
scroll to position [94, 0]
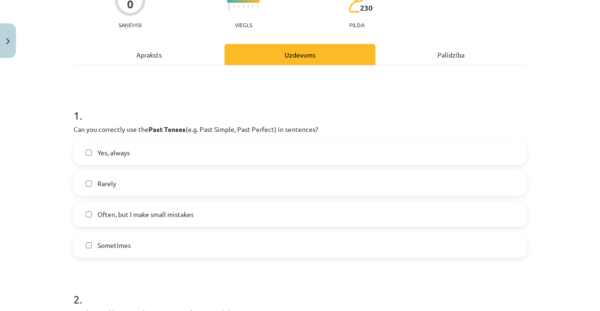
click at [182, 220] on label "Often, but I make small mistakes" at bounding box center [299, 214] width 451 height 23
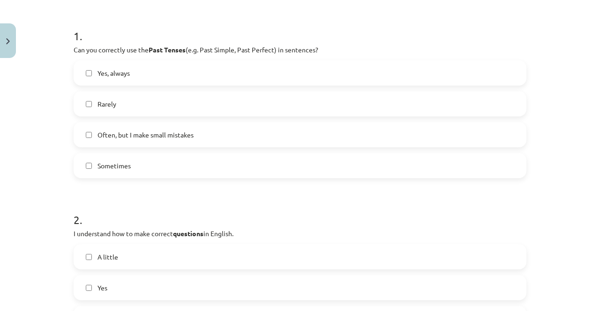
scroll to position [187, 0]
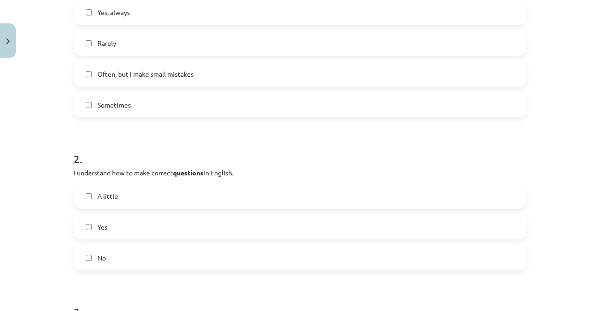
click at [133, 229] on label "Yes" at bounding box center [299, 226] width 451 height 23
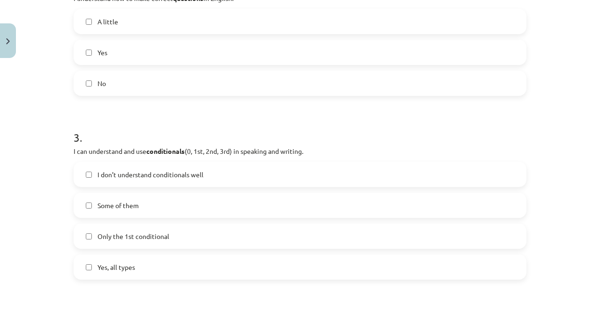
scroll to position [422, 0]
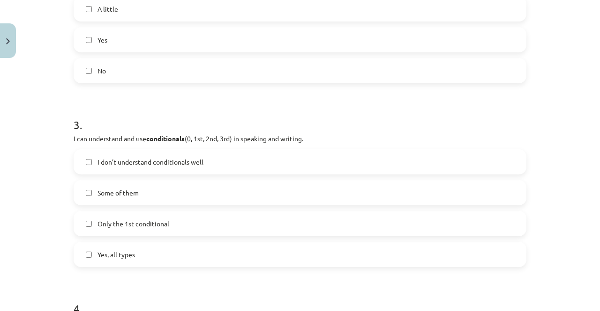
click at [173, 194] on label "Some of them" at bounding box center [299, 192] width 451 height 23
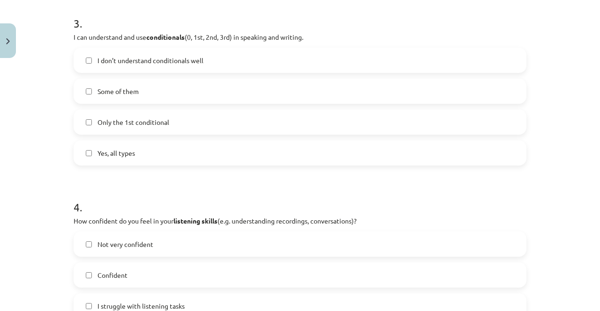
scroll to position [562, 0]
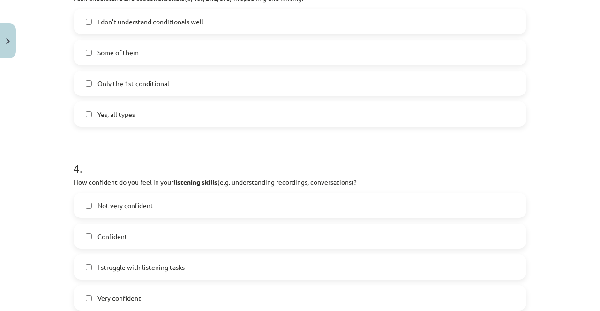
click at [132, 238] on label "Confident" at bounding box center [299, 236] width 451 height 23
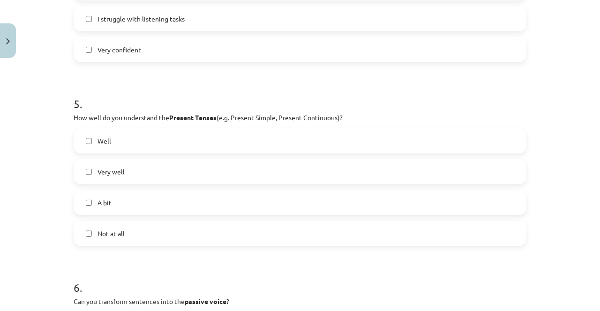
scroll to position [796, 0]
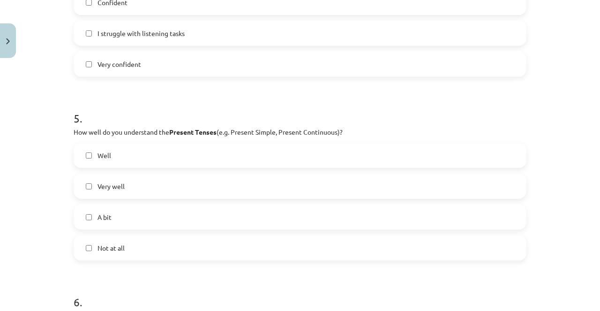
click at [119, 149] on label "Well" at bounding box center [299, 155] width 451 height 23
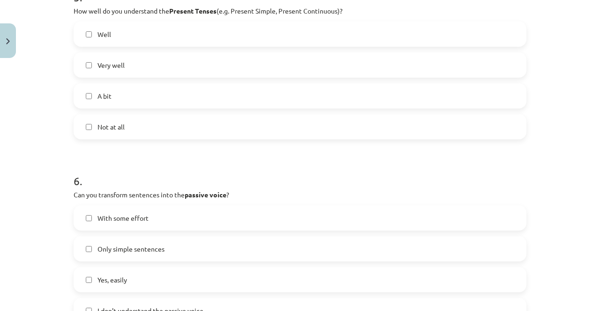
scroll to position [937, 0]
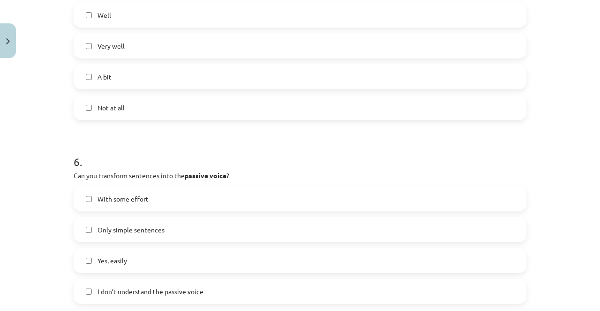
click at [149, 205] on label "With some effort" at bounding box center [299, 198] width 451 height 23
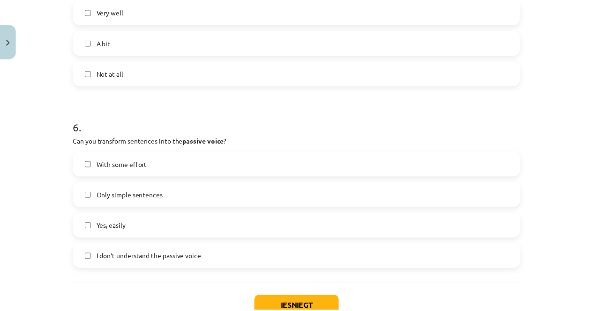
scroll to position [1030, 0]
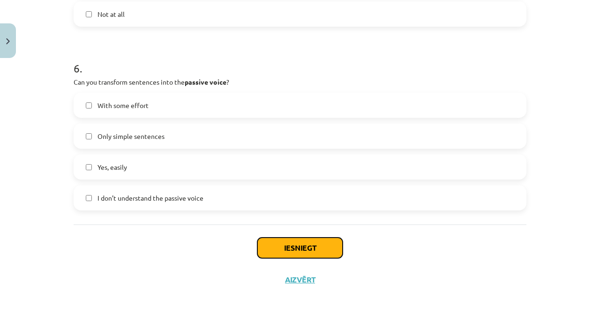
click at [278, 252] on button "Iesniegt" at bounding box center [299, 248] width 85 height 21
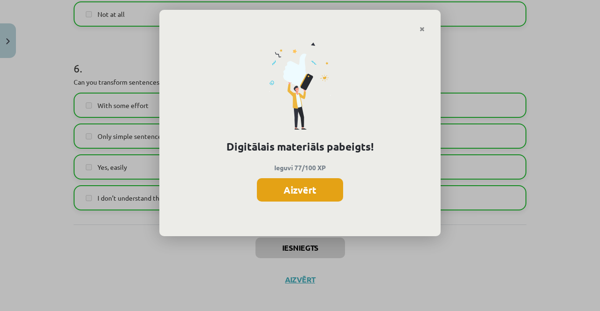
click at [304, 188] on button "Aizvērt" at bounding box center [300, 189] width 86 height 23
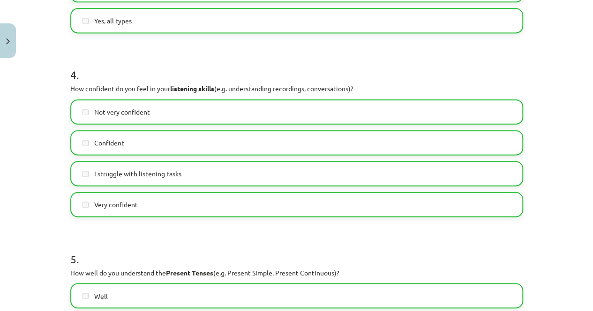
scroll to position [1038, 0]
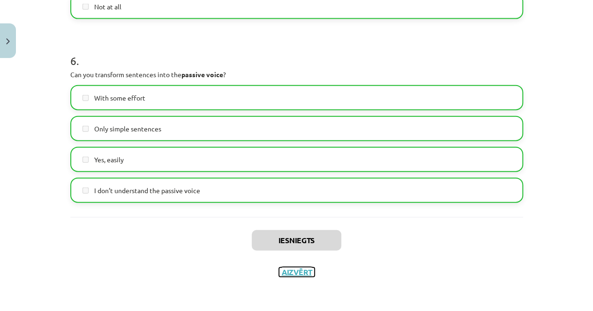
click at [292, 270] on button "Aizvērt" at bounding box center [297, 272] width 36 height 9
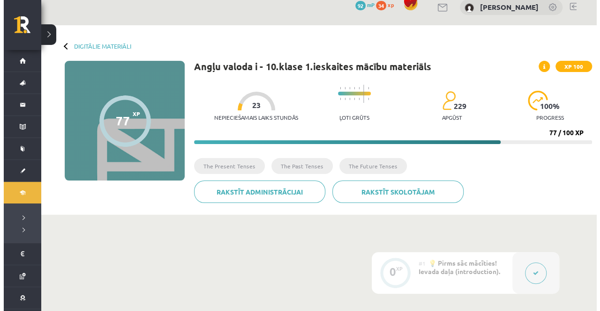
scroll to position [0, 0]
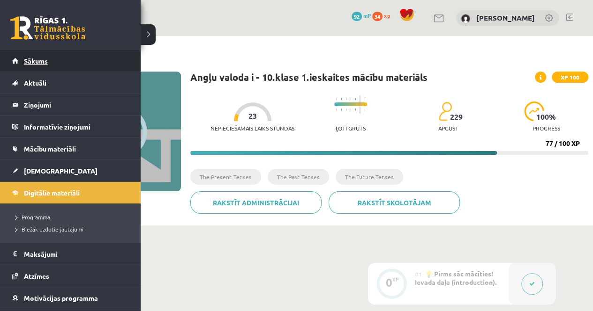
click at [29, 64] on span "Sākums" at bounding box center [36, 61] width 24 height 8
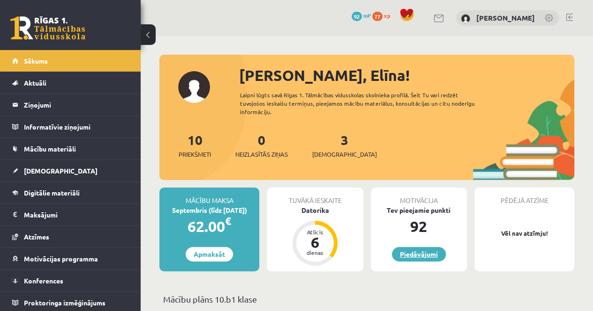
click at [435, 251] on link "Piedāvājumi" at bounding box center [419, 254] width 54 height 15
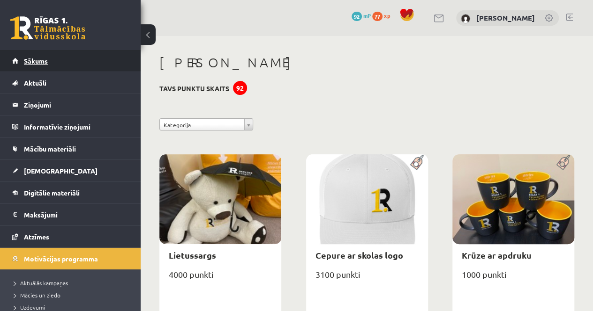
click at [84, 52] on link "Sākums" at bounding box center [70, 61] width 117 height 22
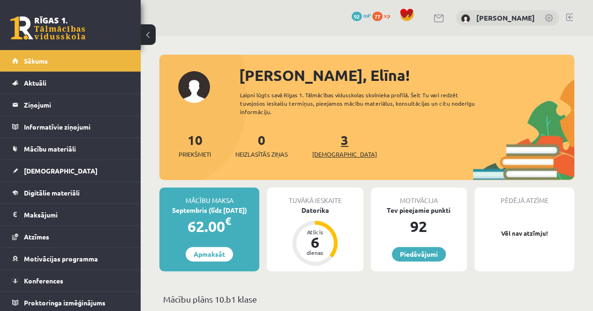
click at [331, 146] on link "3 Ieskaites" at bounding box center [344, 146] width 65 height 28
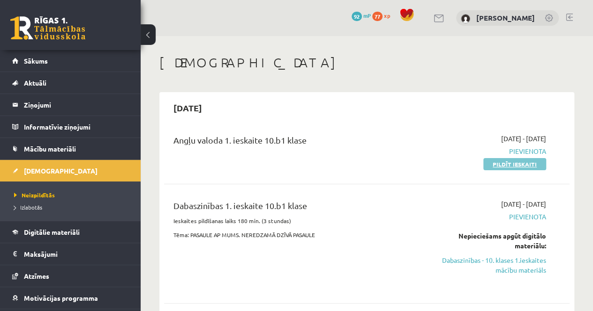
click at [508, 165] on link "Pildīt ieskaiti" at bounding box center [514, 164] width 63 height 12
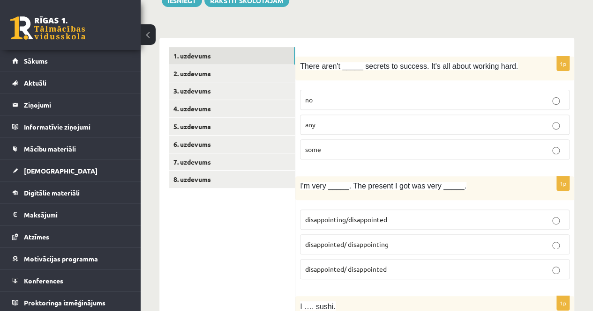
scroll to position [141, 0]
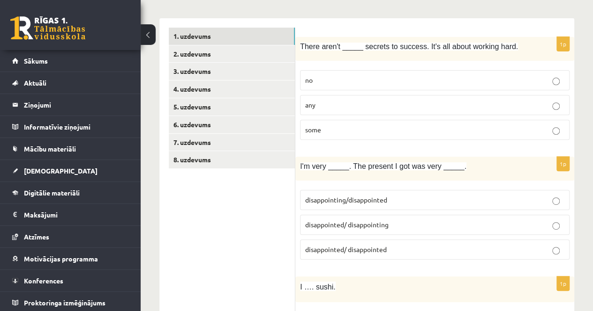
click at [333, 109] on p "any" at bounding box center [434, 105] width 259 height 10
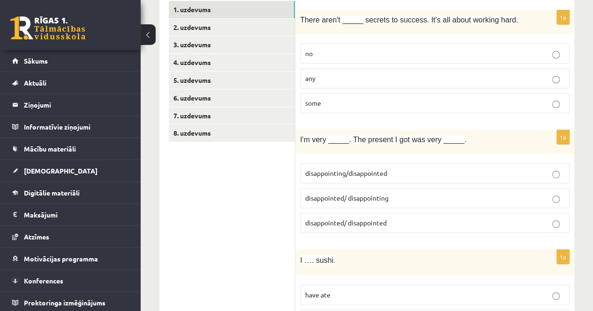
scroll to position [187, 0]
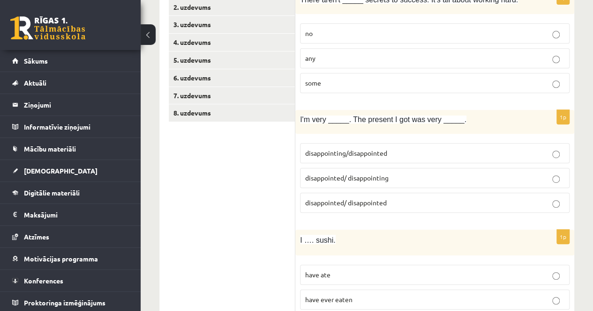
click at [397, 182] on label "disappointed/ disappointing" at bounding box center [434, 178] width 269 height 20
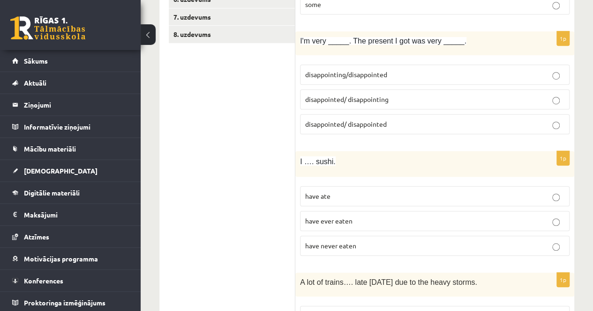
scroll to position [281, 0]
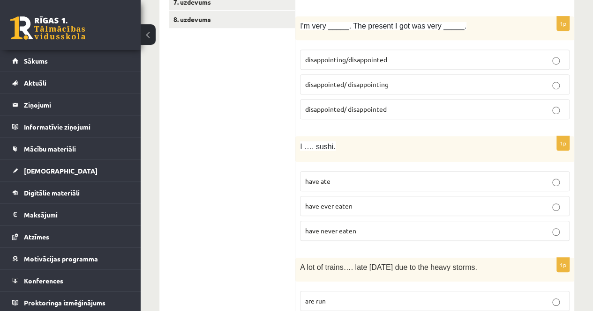
click at [340, 230] on span "have never eaten" at bounding box center [330, 231] width 51 height 8
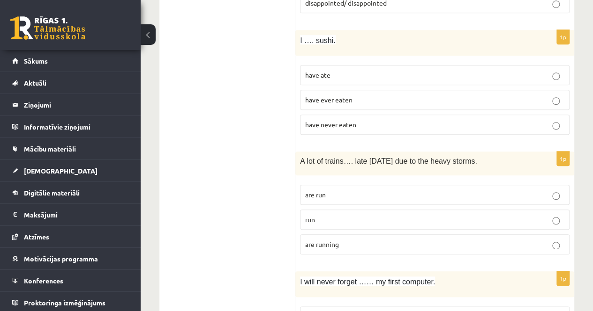
scroll to position [422, 0]
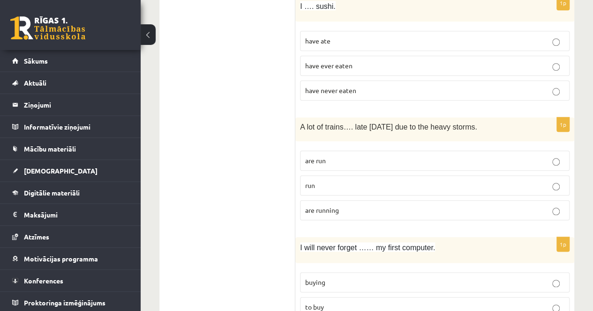
click at [343, 211] on p "are running" at bounding box center [434, 211] width 259 height 10
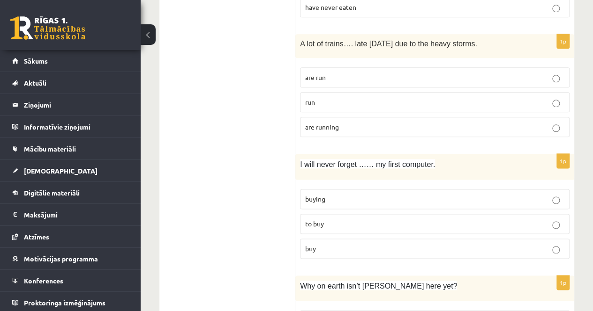
scroll to position [515, 0]
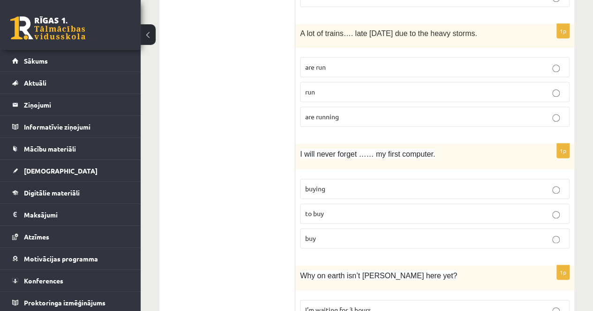
click at [339, 184] on p "buying" at bounding box center [434, 189] width 259 height 10
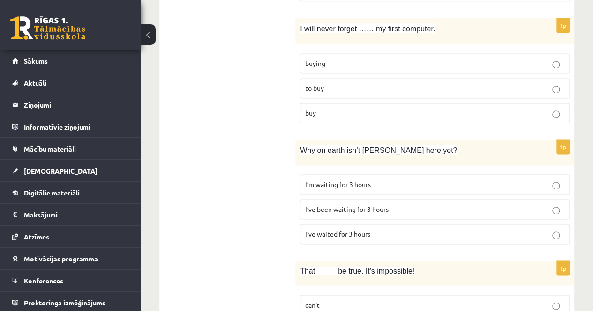
scroll to position [656, 0]
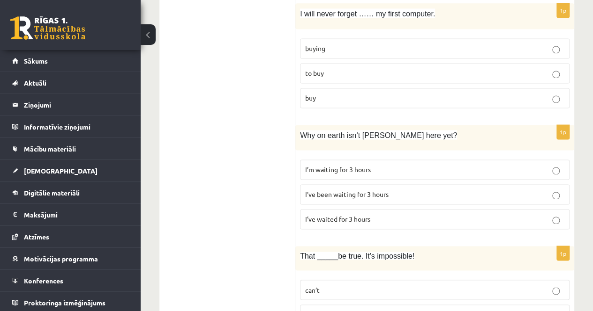
click at [393, 190] on p "I’ve been waiting for 3 hours" at bounding box center [434, 195] width 259 height 10
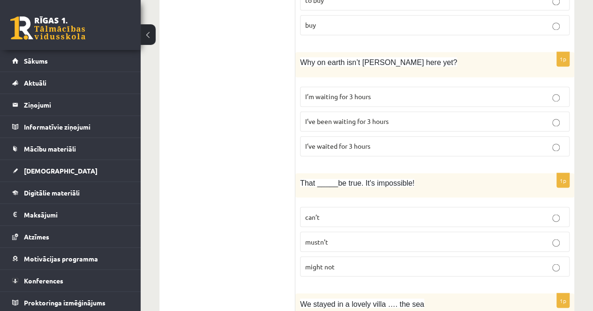
scroll to position [749, 0]
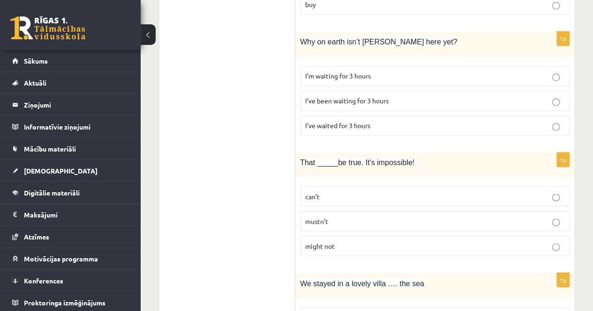
click at [359, 186] on label "can’t" at bounding box center [434, 196] width 269 height 20
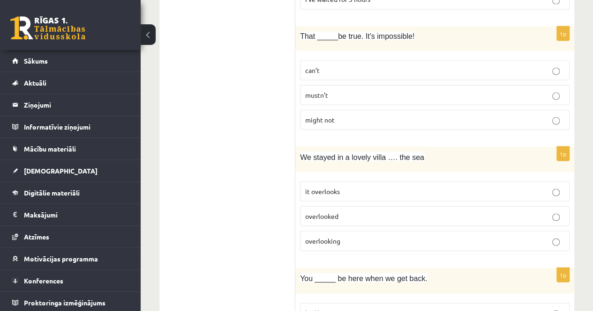
scroll to position [890, 0]
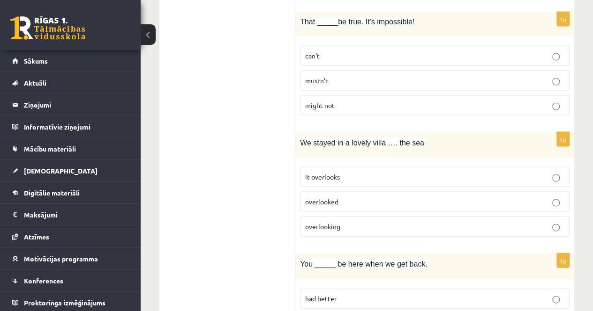
click at [347, 224] on label "overlooking" at bounding box center [434, 227] width 269 height 20
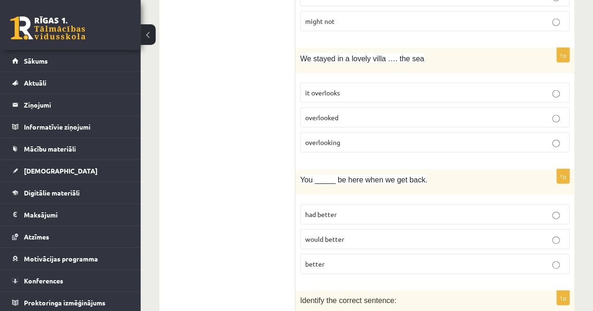
scroll to position [984, 0]
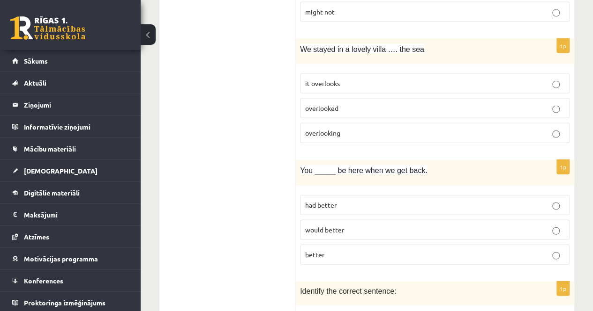
click at [354, 250] on p "better" at bounding box center [434, 255] width 259 height 10
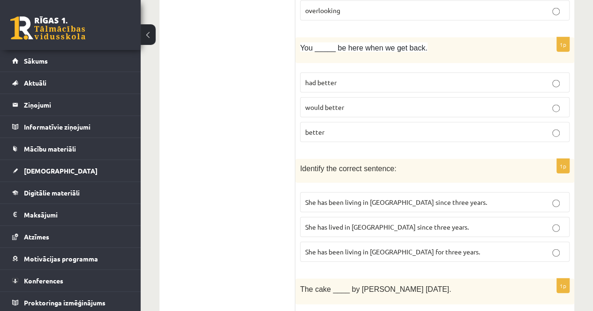
scroll to position [1124, 0]
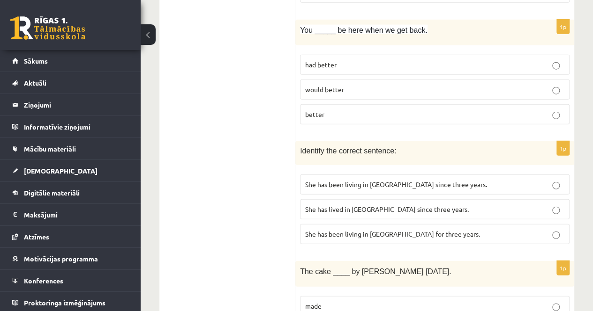
click at [438, 230] on label "She has been living in Paris for three years." at bounding box center [434, 234] width 269 height 20
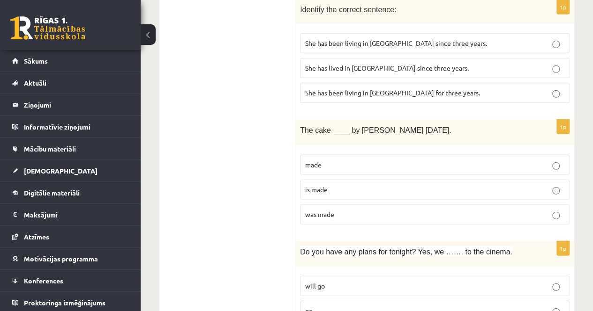
scroll to position [1265, 0]
click at [387, 211] on p "was made" at bounding box center [434, 216] width 259 height 10
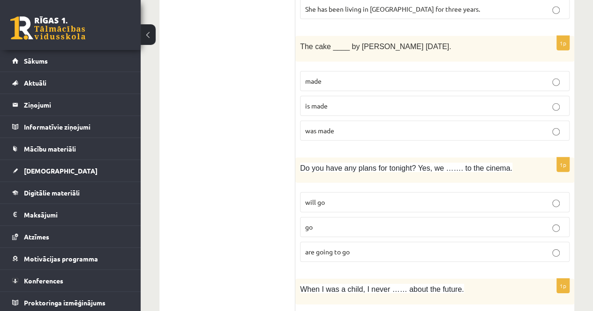
scroll to position [1358, 0]
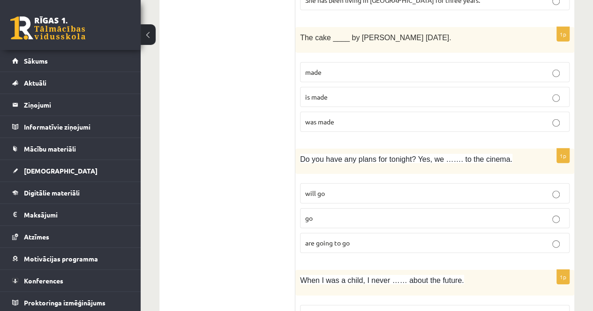
click at [369, 238] on p "are going to go" at bounding box center [434, 243] width 259 height 10
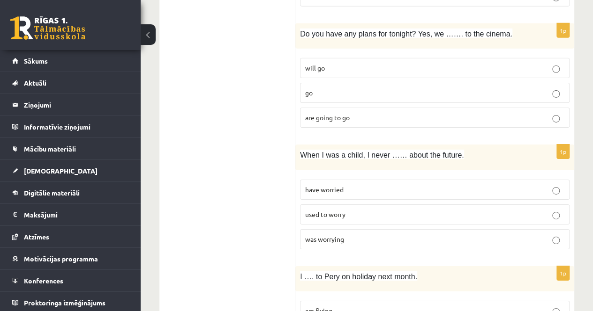
scroll to position [1499, 0]
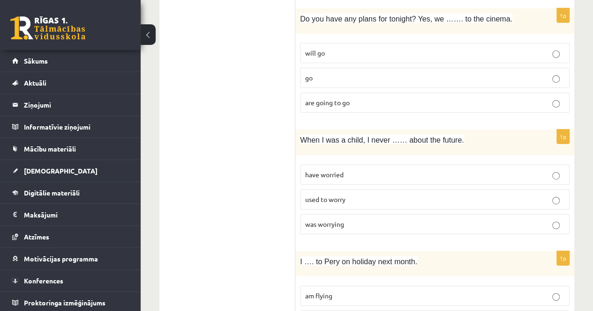
click at [363, 195] on p "used to worry" at bounding box center [434, 200] width 259 height 10
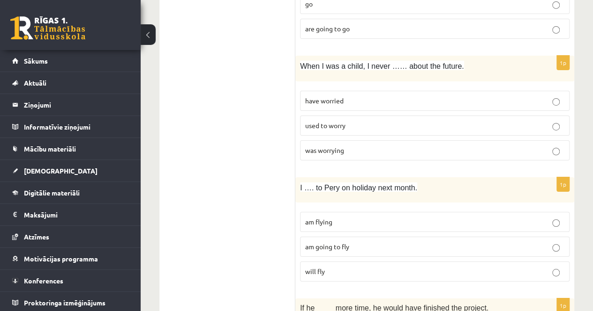
scroll to position [1593, 0]
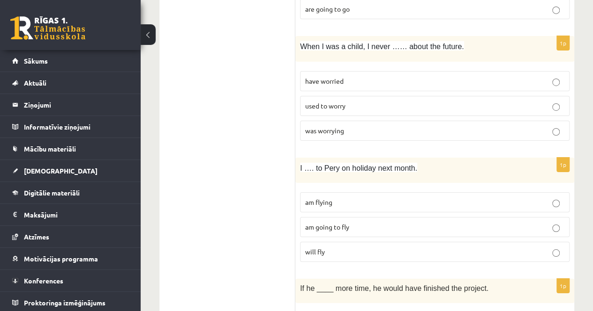
click at [366, 193] on label "am flying" at bounding box center [434, 203] width 269 height 20
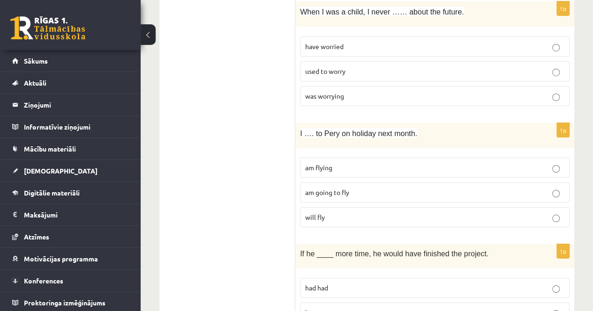
scroll to position [1733, 0]
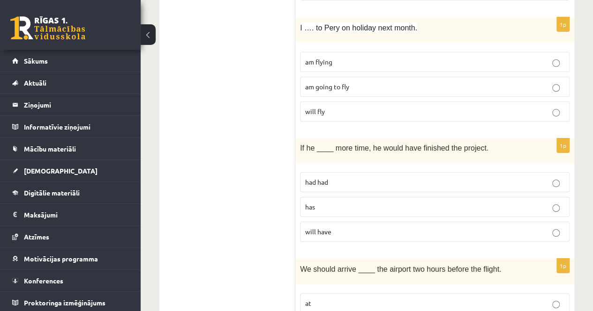
click at [341, 172] on label "had had" at bounding box center [434, 182] width 269 height 20
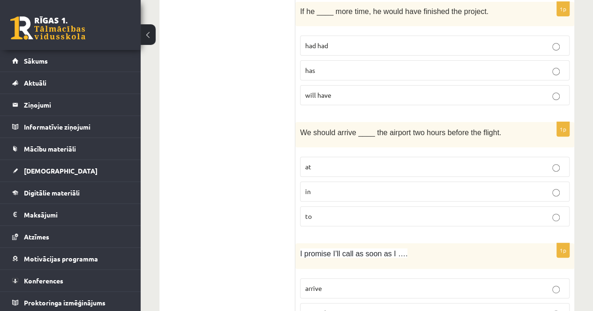
scroll to position [1874, 0]
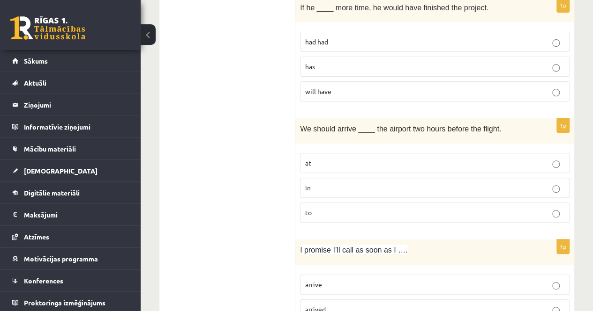
click at [342, 158] on p "at" at bounding box center [434, 163] width 259 height 10
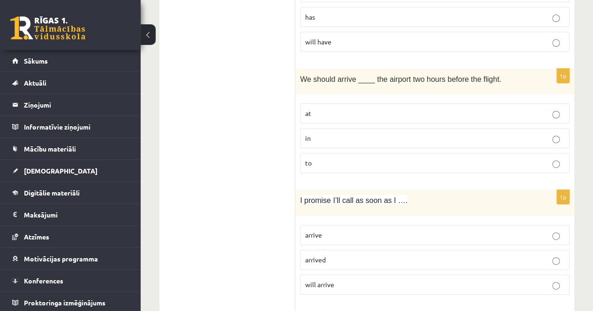
scroll to position [2014, 0]
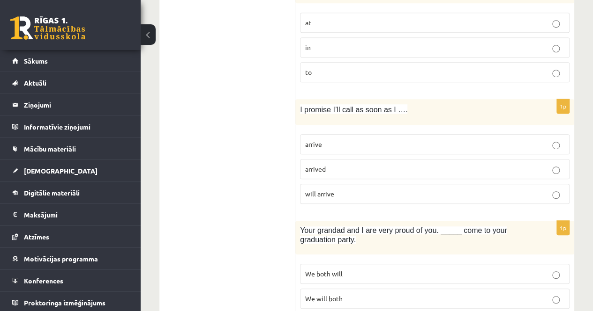
click at [332, 140] on p "arrive" at bounding box center [434, 145] width 259 height 10
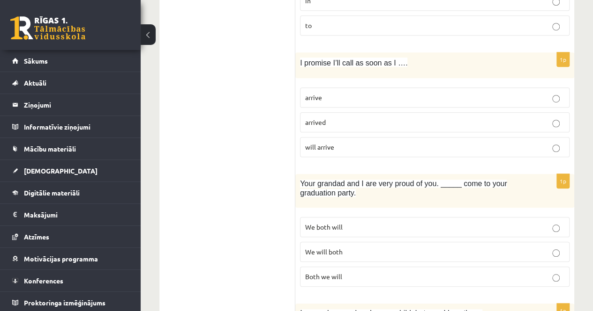
scroll to position [2108, 0]
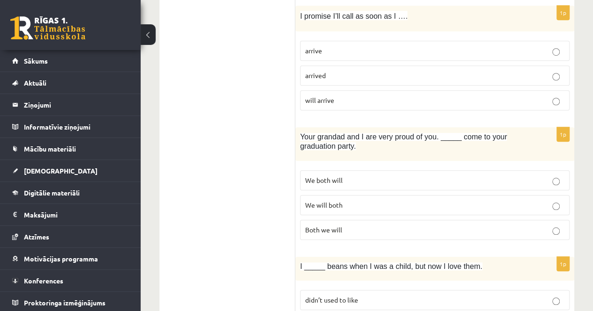
click at [350, 200] on p "We will both" at bounding box center [434, 205] width 259 height 10
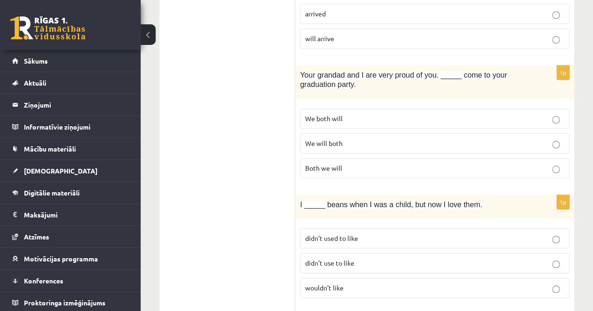
scroll to position [2201, 0]
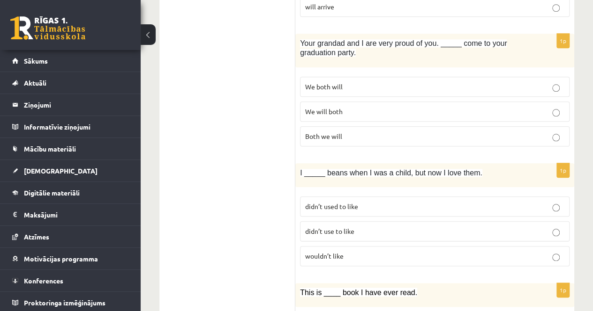
click at [385, 222] on label "didn’t use to like" at bounding box center [434, 232] width 269 height 20
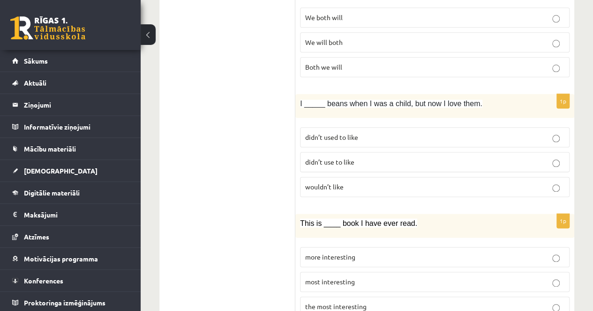
scroll to position [2291, 0]
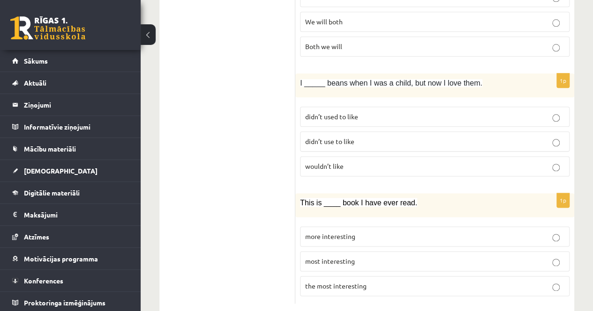
click at [373, 281] on p "the most interesting" at bounding box center [434, 286] width 259 height 10
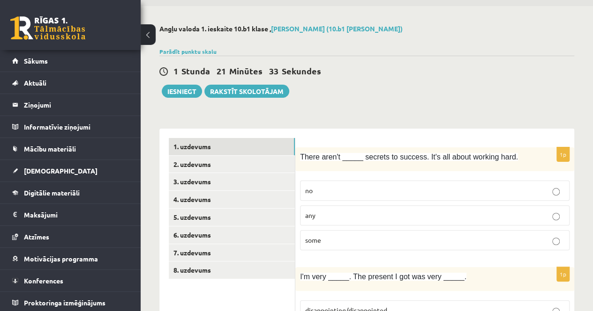
scroll to position [0, 0]
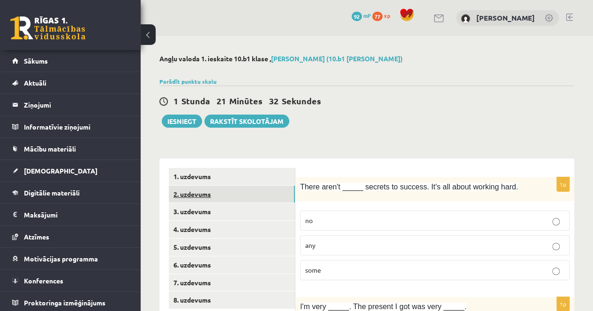
click at [200, 198] on link "2. uzdevums" at bounding box center [232, 194] width 126 height 17
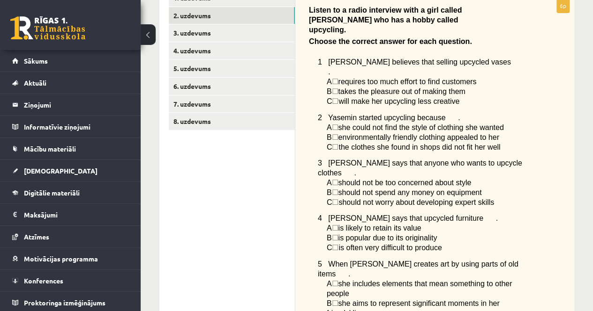
scroll to position [128, 0]
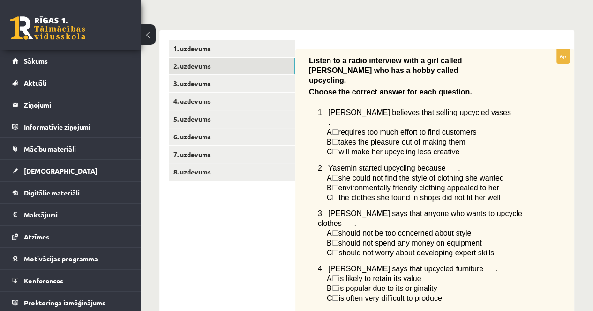
click at [338, 128] on span "☐" at bounding box center [334, 132] width 7 height 8
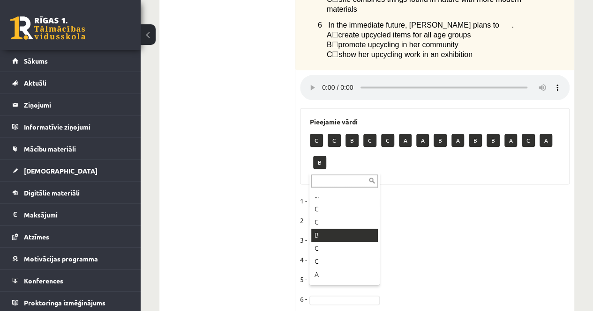
scroll to position [481, 0]
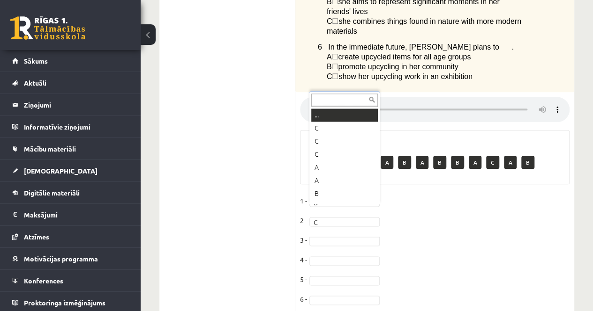
drag, startPoint x: 319, startPoint y: 210, endPoint x: 319, endPoint y: 216, distance: 6.1
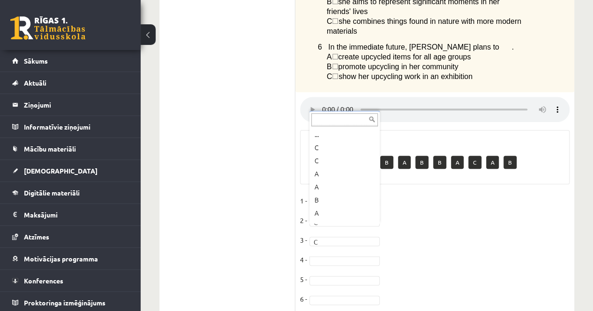
drag, startPoint x: 419, startPoint y: 201, endPoint x: 398, endPoint y: 200, distance: 21.1
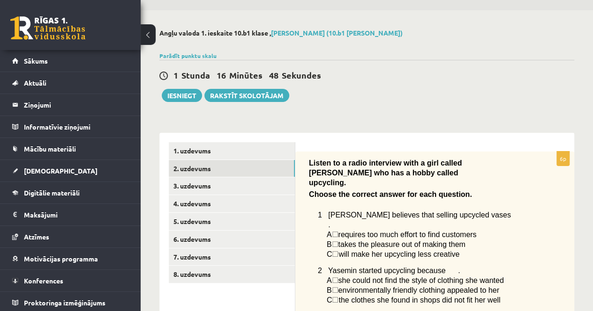
scroll to position [13, 0]
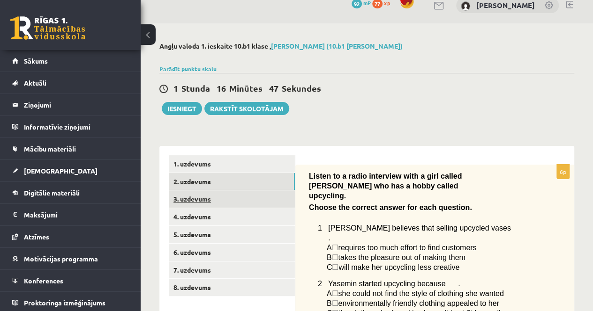
click at [229, 202] on link "3. uzdevums" at bounding box center [232, 199] width 126 height 17
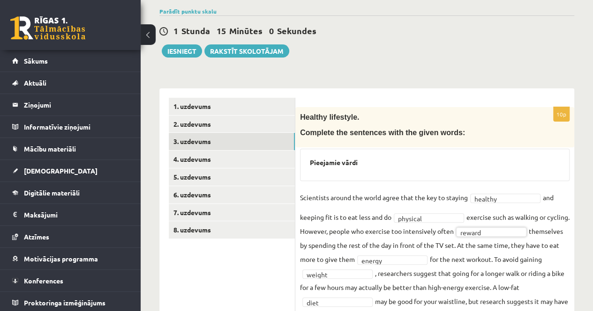
scroll to position [43, 0]
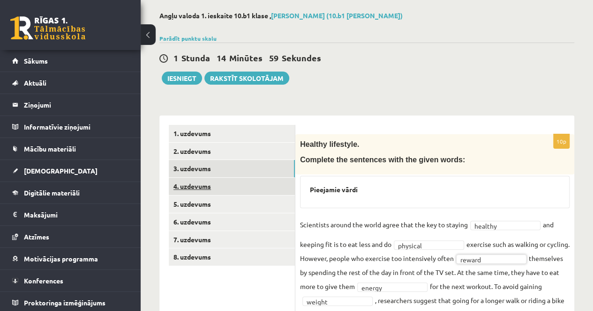
click at [210, 188] on link "4. uzdevums" at bounding box center [232, 186] width 126 height 17
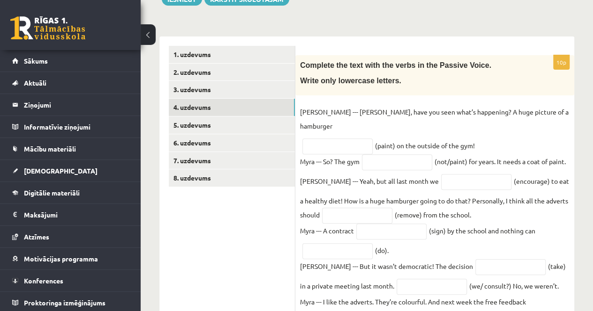
scroll to position [137, 0]
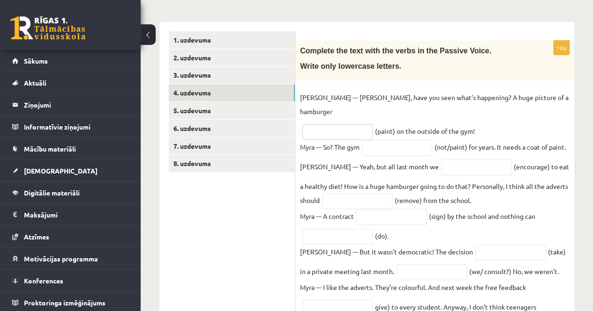
click at [335, 124] on input "text" at bounding box center [337, 132] width 70 height 16
type input "*"
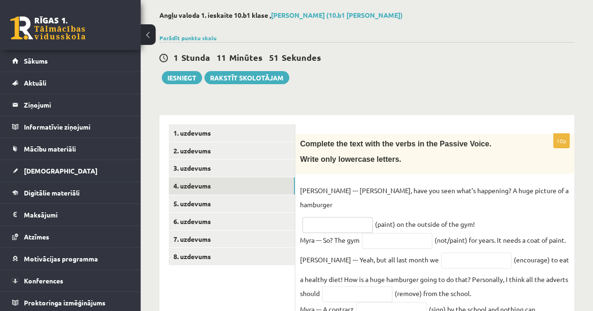
scroll to position [3, 0]
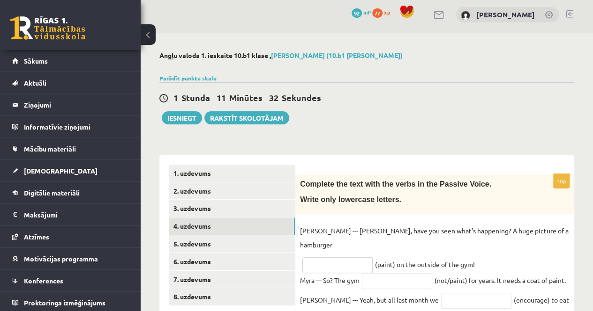
click at [347, 258] on input "text" at bounding box center [337, 266] width 70 height 16
type input "**********"
click at [386, 274] on input "text" at bounding box center [397, 282] width 70 height 16
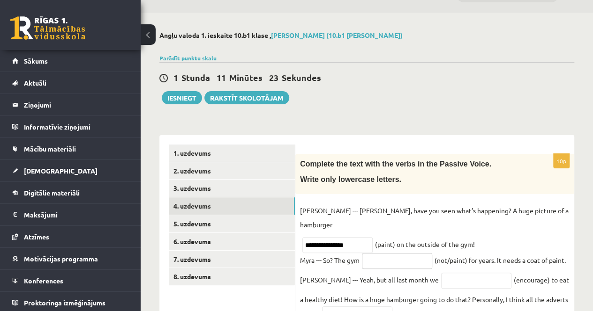
scroll to position [50, 0]
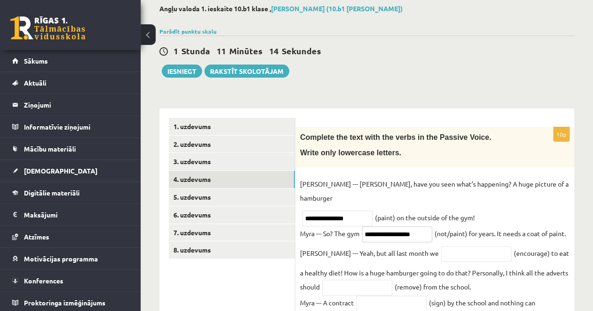
type input "**********"
click at [441, 246] on input "text" at bounding box center [476, 254] width 70 height 16
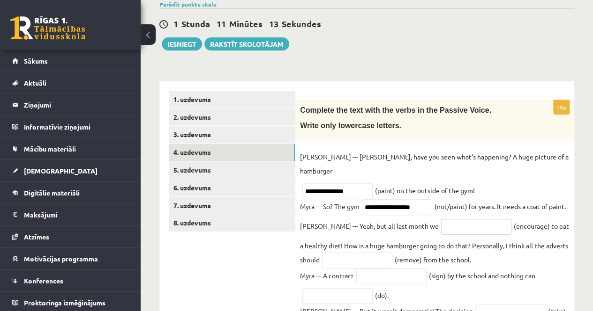
scroll to position [97, 0]
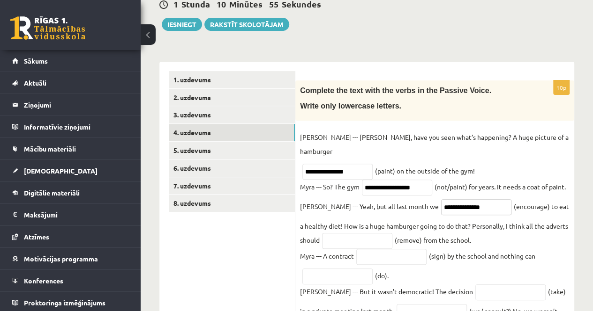
type input "**********"
click at [340, 233] on input "text" at bounding box center [357, 241] width 70 height 16
type input "**********"
click at [385, 249] on input "text" at bounding box center [391, 257] width 70 height 16
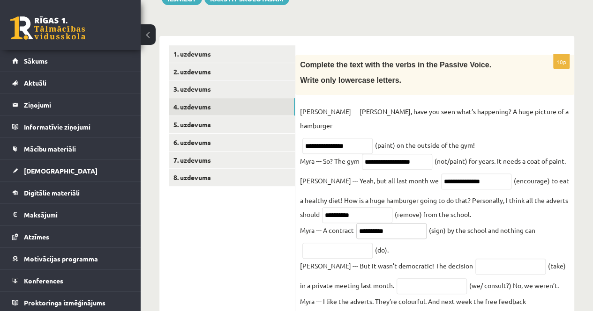
scroll to position [144, 0]
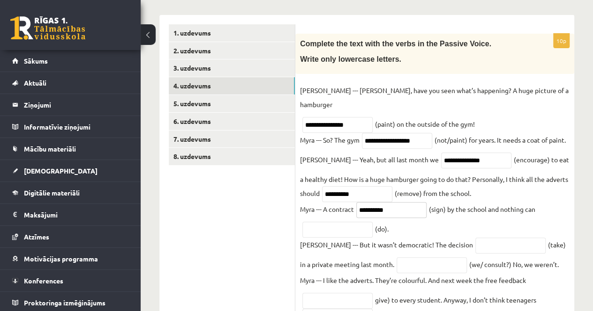
type input "**********"
click at [342, 222] on input "text" at bounding box center [337, 230] width 70 height 16
type input "*******"
click at [475, 238] on input "text" at bounding box center [510, 246] width 70 height 16
type input "*********"
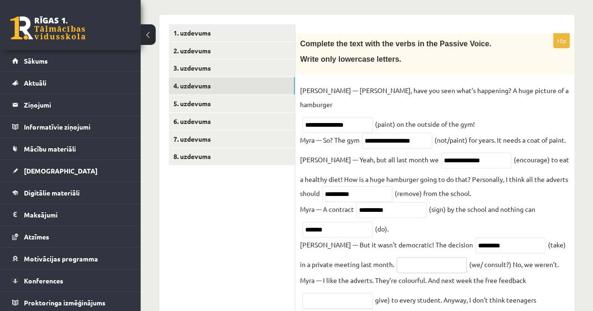
click at [396, 258] on input "text" at bounding box center [431, 266] width 70 height 16
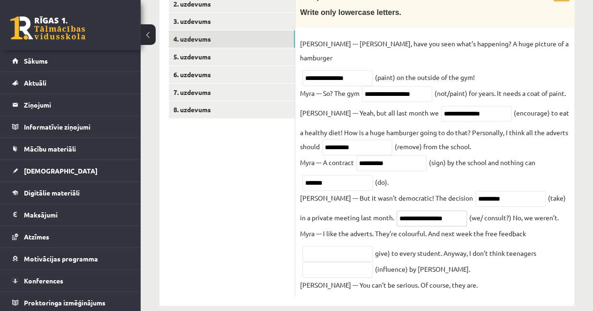
click at [396, 211] on input "**********" at bounding box center [431, 219] width 70 height 16
type input "**********"
click at [354, 246] on input "text" at bounding box center [337, 254] width 70 height 16
type input "**********"
click at [356, 262] on input "text" at bounding box center [337, 270] width 70 height 16
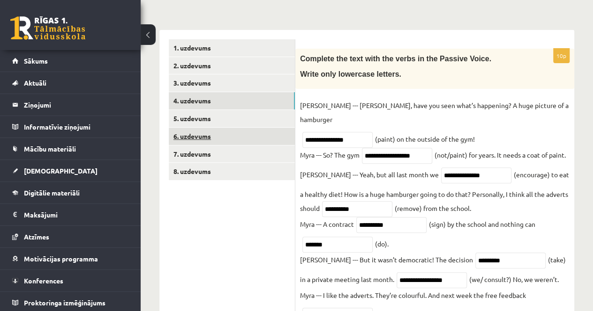
scroll to position [97, 0]
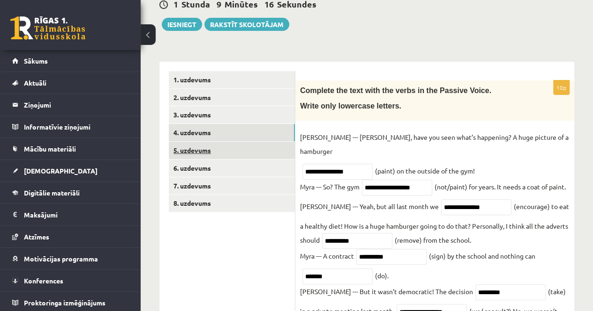
type input "**********"
click at [191, 150] on link "5. uzdevums" at bounding box center [232, 150] width 126 height 17
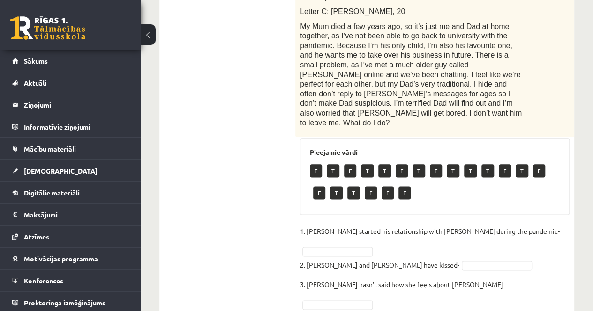
scroll to position [519, 0]
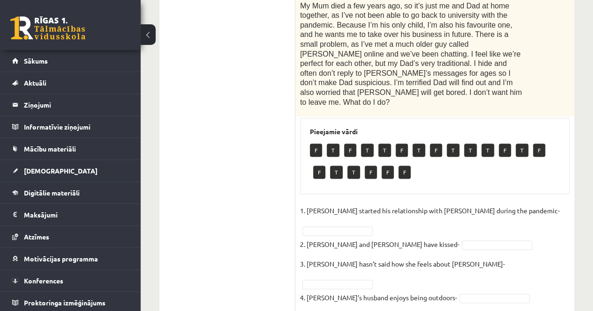
drag, startPoint x: 325, startPoint y: 156, endPoint x: 324, endPoint y: 166, distance: 10.3
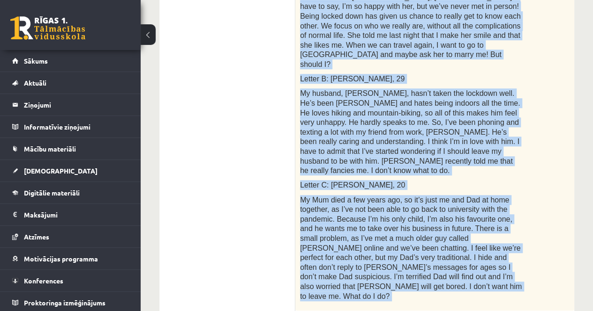
scroll to position [325, 0]
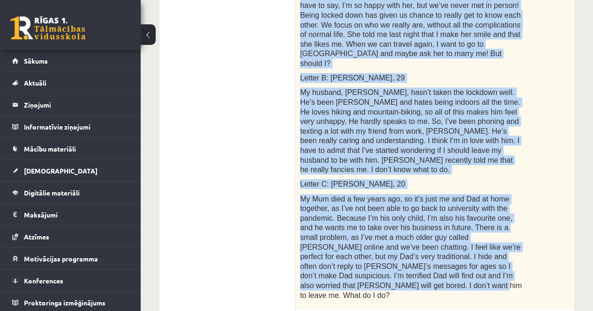
drag, startPoint x: 299, startPoint y: 89, endPoint x: 480, endPoint y: 227, distance: 227.5
click at [480, 227] on div "Read the text. Are the sentences true (T) or false (F)? Love in the pandemic. Y…" at bounding box center [434, 81] width 279 height 458
copy div "You can’t lock the heart down. We asked readers to tell us about their love pro…"
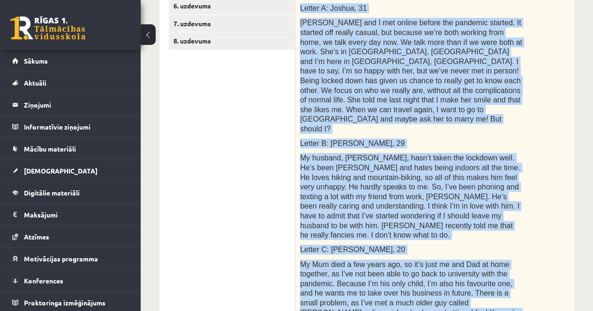
scroll to position [185, 0]
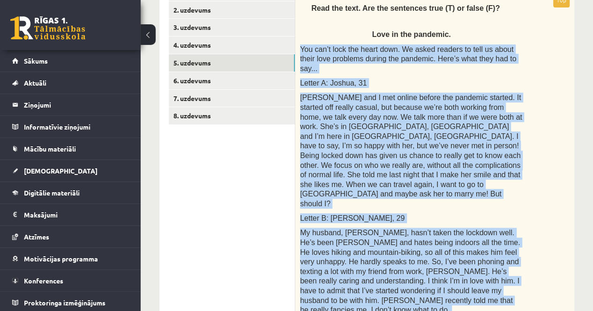
click at [512, 142] on span "Penny and I met online before the pandemic started. It started off really casua…" at bounding box center [411, 151] width 222 height 114
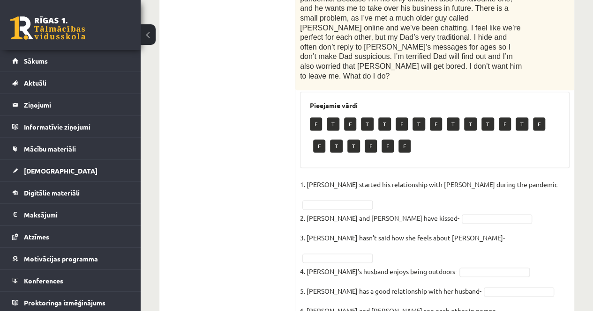
scroll to position [559, 0]
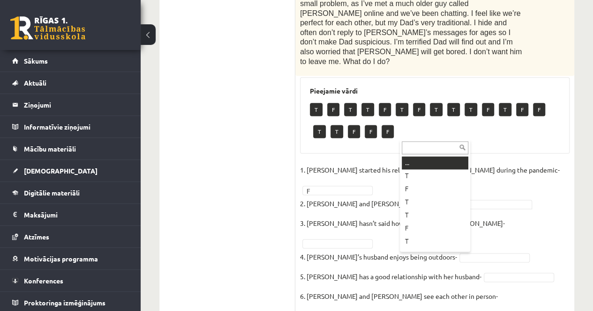
drag, startPoint x: 425, startPoint y: 133, endPoint x: 438, endPoint y: 128, distance: 14.5
drag, startPoint x: 438, startPoint y: 128, endPoint x: 387, endPoint y: 110, distance: 54.5
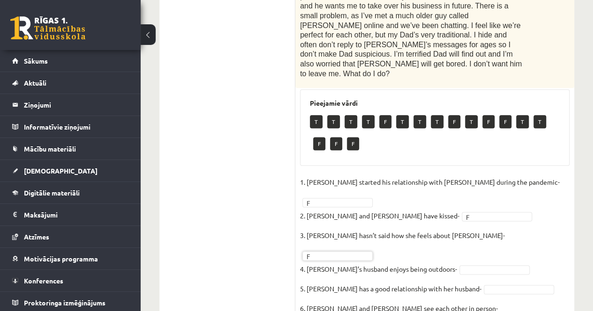
scroll to position [538, 0]
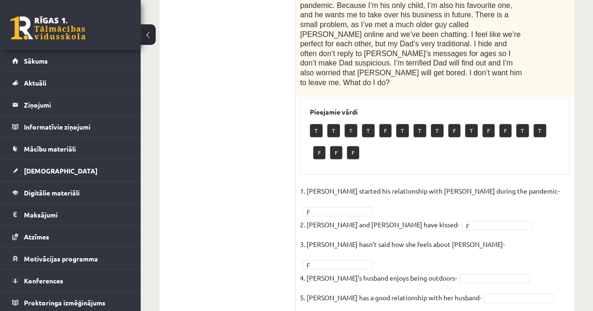
drag, startPoint x: 464, startPoint y: 92, endPoint x: 257, endPoint y: 127, distance: 209.9
click at [257, 127] on ul "1. uzdevums 2. uzdevums 3. uzdevums 4. uzdevums 5. uzdevums 6. uzdevums 7. uzde…" at bounding box center [232, 29] width 126 height 798
drag, startPoint x: 359, startPoint y: 156, endPoint x: 335, endPoint y: 198, distance: 48.5
drag, startPoint x: 335, startPoint y: 198, endPoint x: 262, endPoint y: 176, distance: 75.7
click at [262, 176] on ul "1. uzdevums 2. uzdevums 3. uzdevums 4. uzdevums 5. uzdevums 6. uzdevums 7. uzde…" at bounding box center [232, 29] width 126 height 798
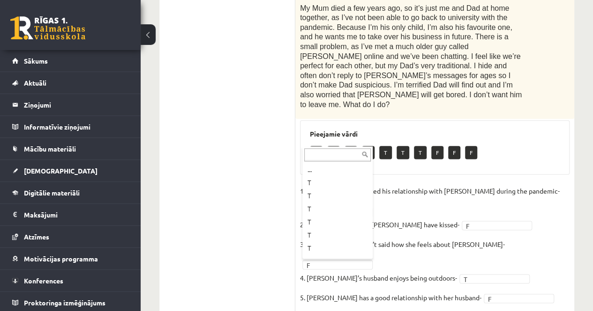
scroll to position [24, 0]
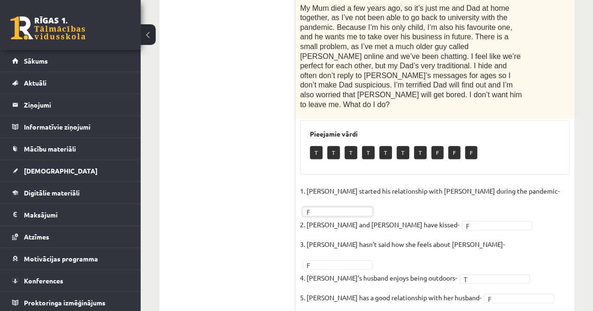
drag, startPoint x: 443, startPoint y: 131, endPoint x: 434, endPoint y: 151, distance: 22.0
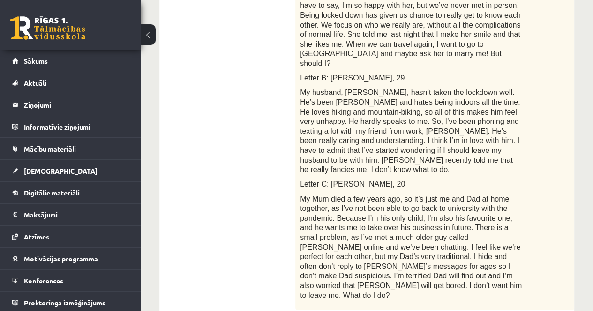
scroll to position [376, 0]
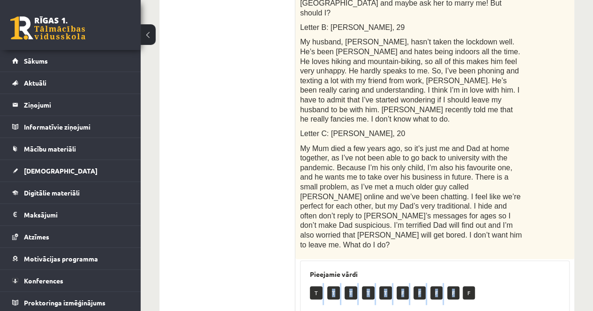
drag, startPoint x: 332, startPoint y: 221, endPoint x: 487, endPoint y: 217, distance: 155.6
click at [484, 283] on div "T T T T T F F F F F" at bounding box center [435, 294] width 250 height 22
click at [507, 283] on div "T T T T T F F F F F" at bounding box center [435, 294] width 250 height 22
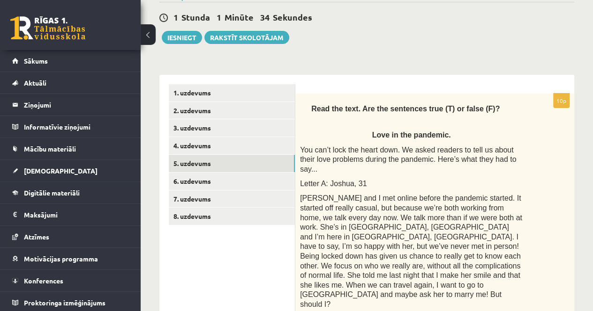
scroll to position [0, 0]
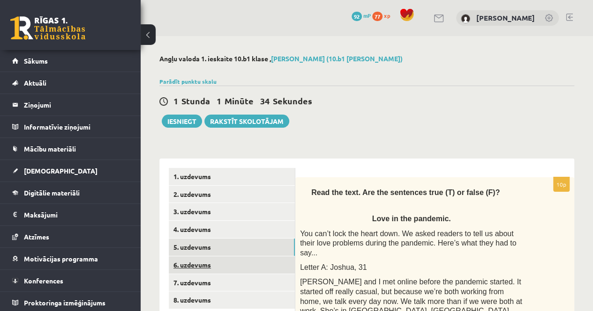
click at [228, 261] on link "6. uzdevums" at bounding box center [232, 265] width 126 height 17
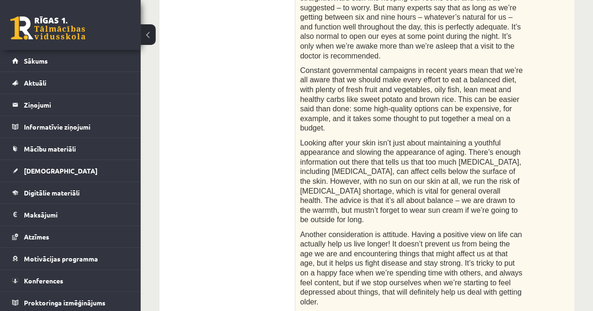
scroll to position [537, 0]
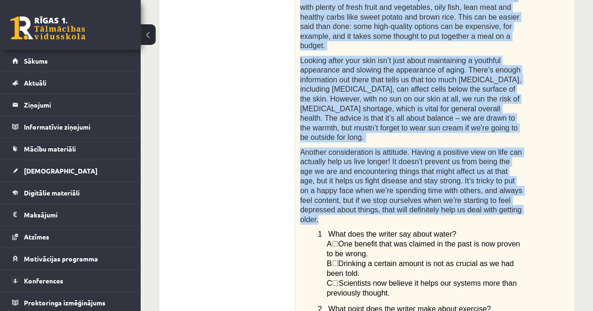
drag, startPoint x: 301, startPoint y: 119, endPoint x: 434, endPoint y: 161, distance: 139.1
click at [434, 161] on div "Read the article about staying young and choose the correct answer. Staying you…" at bounding box center [434, 158] width 279 height 1034
copy div "Staying young Although we can’t physically stop ourselves aging, we can do our …"
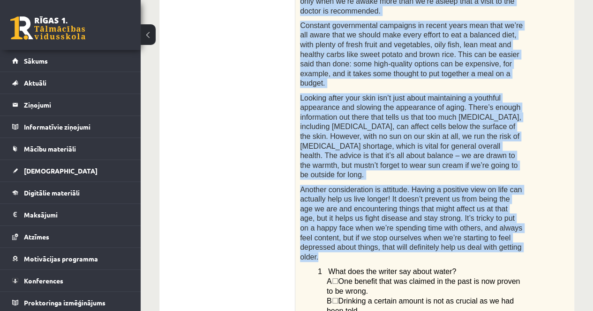
scroll to position [349, 0]
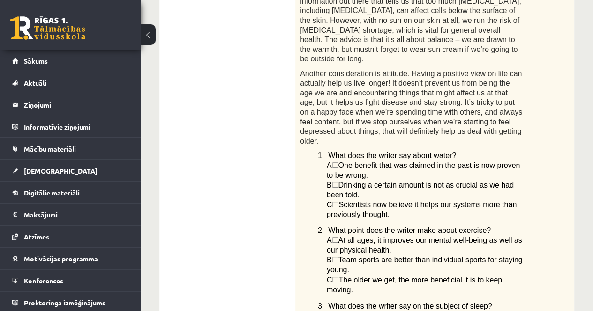
scroll to position [630, 0]
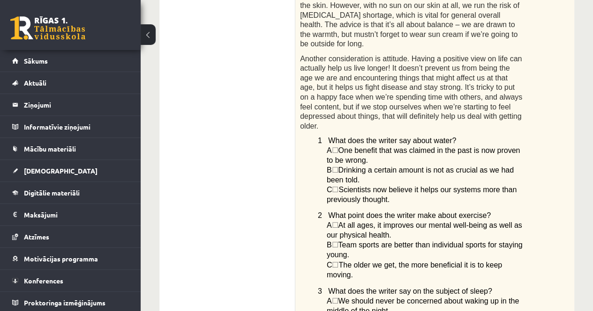
click at [336, 165] on p "B ☐  Drinking a certain amount is not as crucial as we had been told." at bounding box center [424, 175] width 196 height 20
click at [338, 166] on span "☐" at bounding box center [334, 170] width 7 height 8
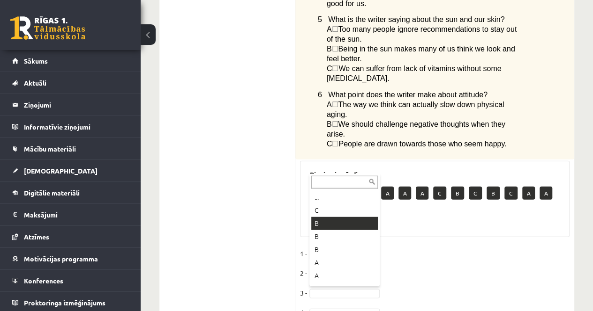
scroll to position [1031, 0]
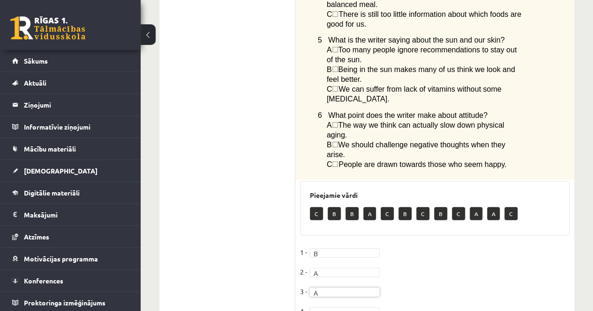
click at [315, 245] on fieldset "1 - B * 2 - A * 3 - A * 4 - 5 - 6 -" at bounding box center [434, 304] width 269 height 118
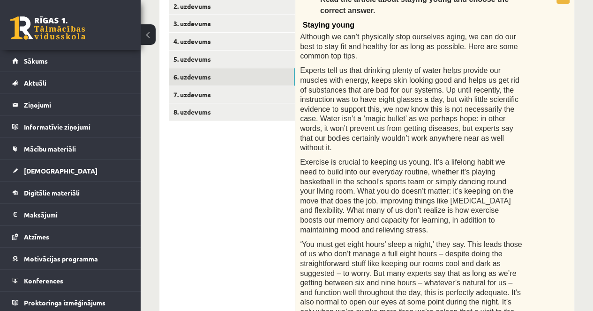
scroll to position [95, 0]
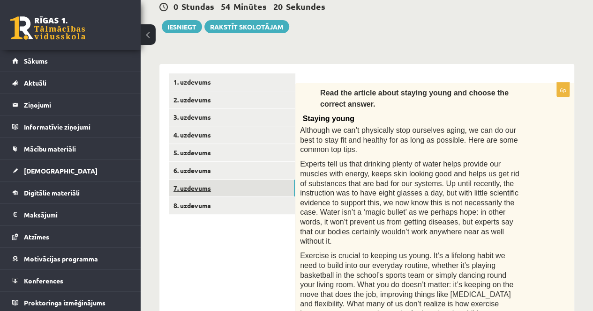
click at [200, 188] on link "7. uzdevums" at bounding box center [232, 188] width 126 height 17
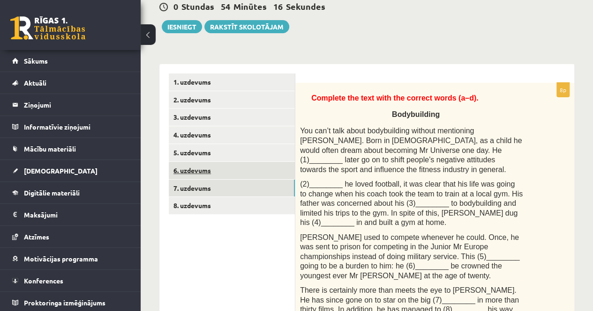
click at [194, 173] on link "6. uzdevums" at bounding box center [232, 170] width 126 height 17
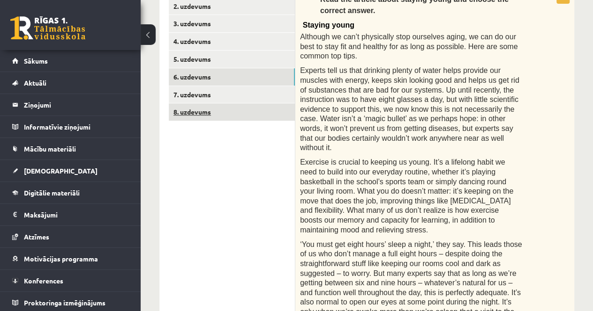
scroll to position [141, 0]
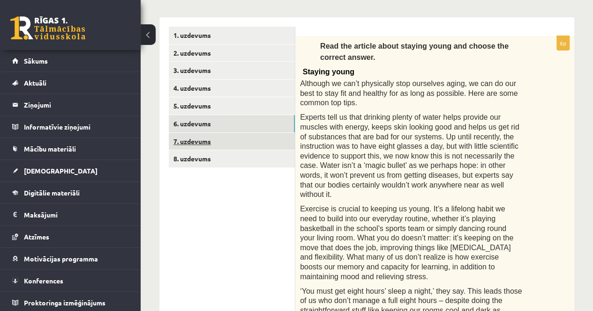
click at [209, 135] on link "7. uzdevums" at bounding box center [232, 141] width 126 height 17
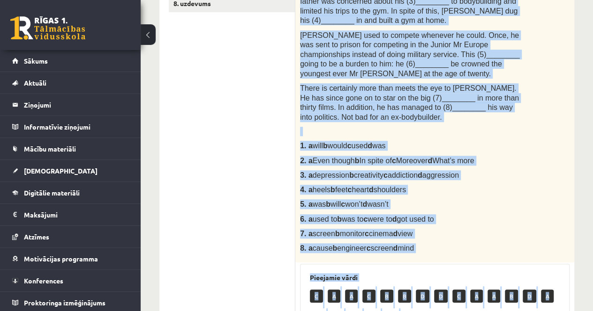
scroll to position [316, 0]
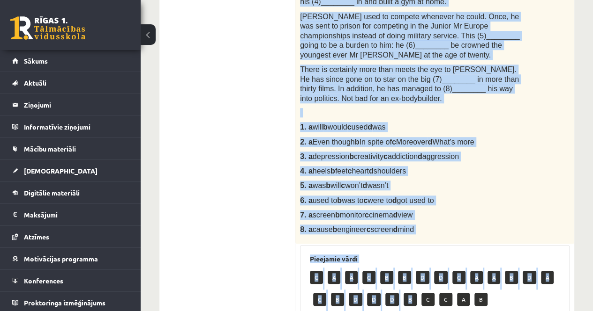
drag, startPoint x: 303, startPoint y: 45, endPoint x: 440, endPoint y: 225, distance: 226.5
click at [440, 225] on div "Complete the text with the correct words (a–d). Bodybuilding You can’t talk abo…" at bounding box center [434, 53] width 279 height 383
click at [503, 177] on div "Complete the text with the correct words (a–d). Bodybuilding You can’t talk abo…" at bounding box center [434, 53] width 279 height 383
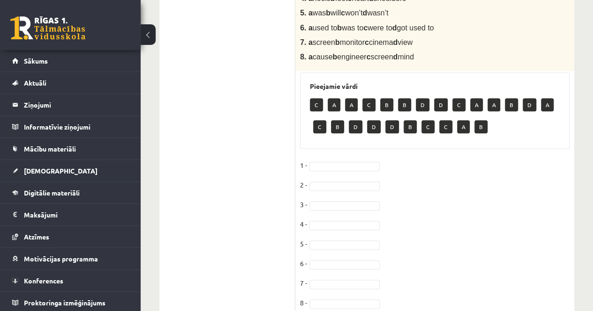
scroll to position [503, 0]
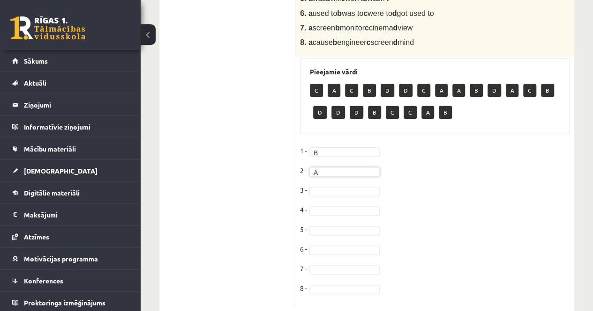
click at [327, 197] on fieldset "1 - B * 2 - A * 3 - 4 - 5 - 6 - 7 - 8 -" at bounding box center [434, 222] width 269 height 157
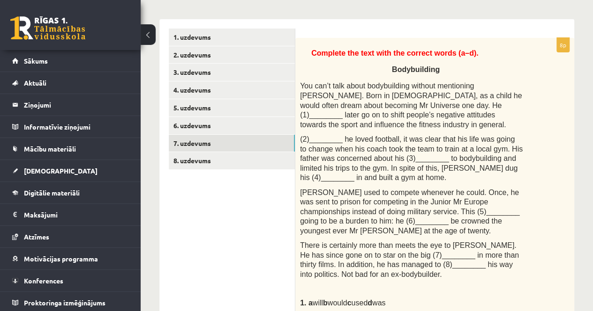
scroll to position [55, 0]
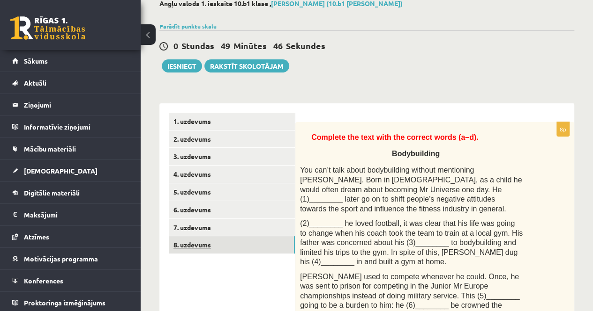
click at [228, 242] on link "8. uzdevums" at bounding box center [232, 245] width 126 height 17
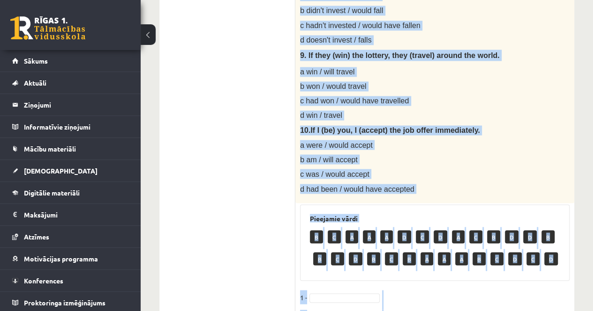
scroll to position [813, 0]
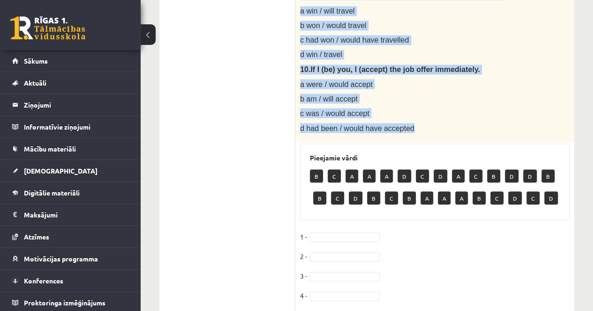
drag, startPoint x: 300, startPoint y: 93, endPoint x: 428, endPoint y: 124, distance: 132.0
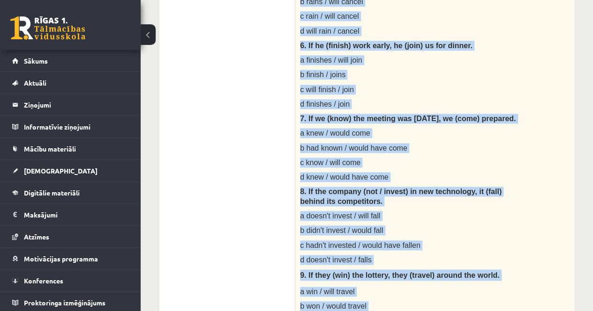
click at [493, 70] on p "b finish / joins" at bounding box center [411, 75] width 222 height 10
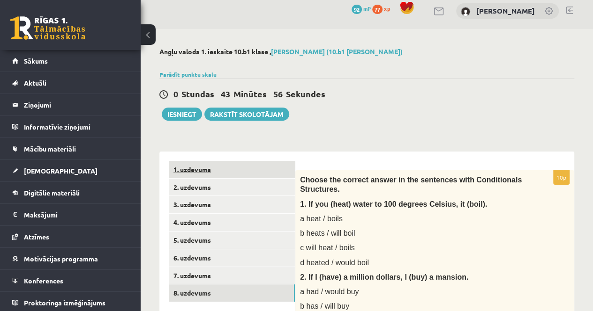
scroll to position [0, 0]
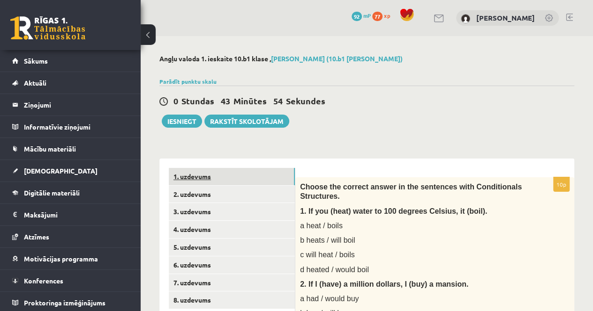
click at [225, 183] on link "1. uzdevums" at bounding box center [232, 176] width 126 height 17
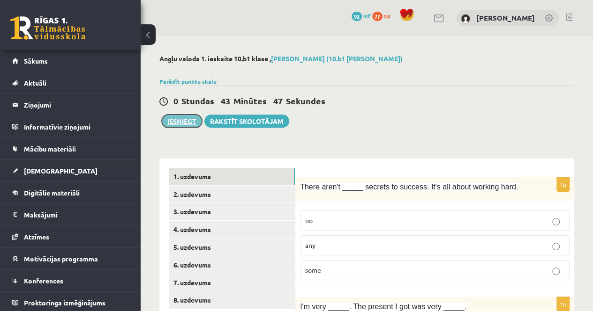
click at [177, 121] on button "Iesniegt" at bounding box center [182, 121] width 40 height 13
